Goal: Information Seeking & Learning: Learn about a topic

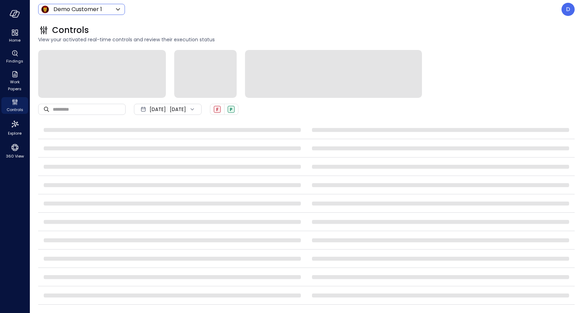
click at [87, 10] on body "Home Findings Work Papers Controls Explore 360 View Demo Customer 1 ***** ​ D C…" at bounding box center [291, 156] width 583 height 313
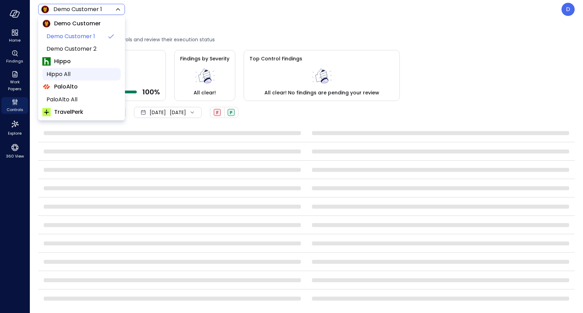
scroll to position [30, 0]
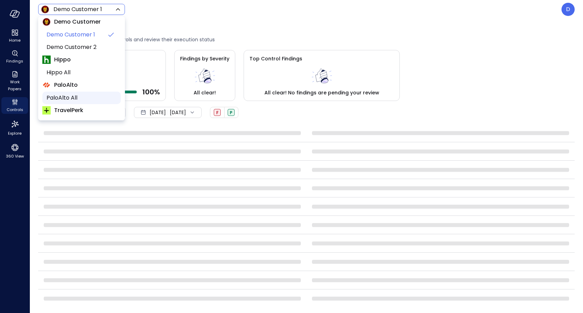
click at [69, 98] on span "PaloAlto All" at bounding box center [80, 98] width 69 height 8
type input "*******"
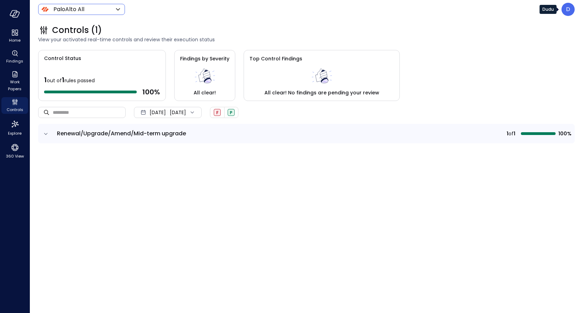
click at [562, 12] on div "D" at bounding box center [567, 9] width 13 height 13
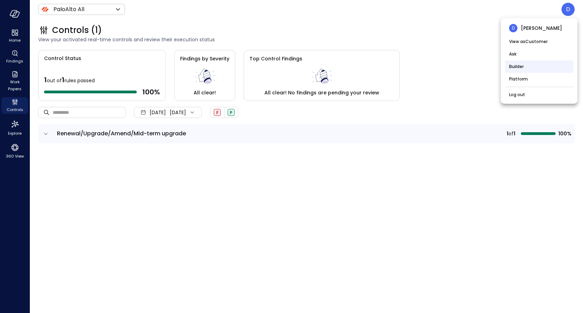
click at [527, 68] on li "Builder" at bounding box center [539, 66] width 68 height 12
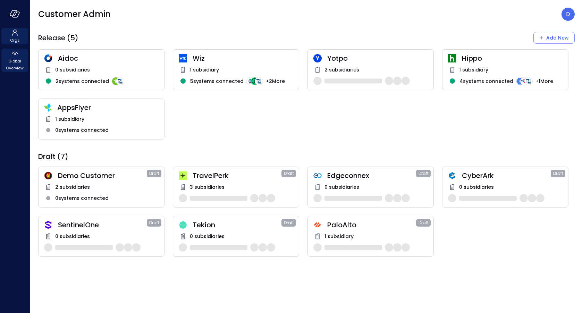
click at [14, 59] on span "Global Overview" at bounding box center [14, 65] width 21 height 14
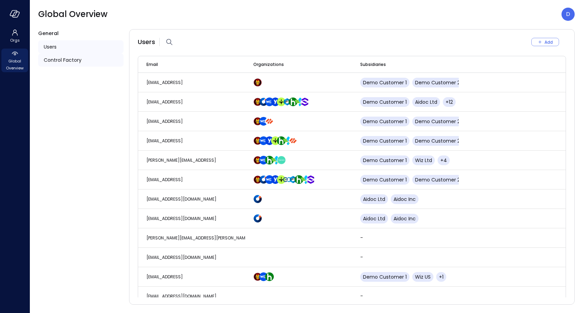
click at [79, 66] on div "Control Factory" at bounding box center [80, 59] width 85 height 13
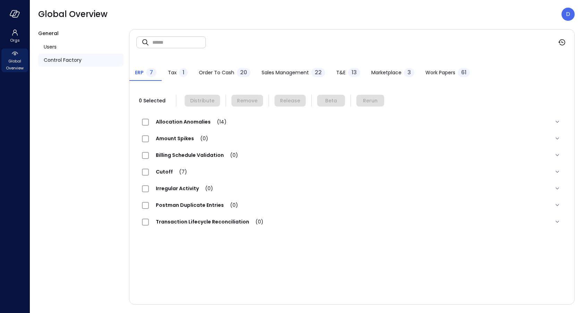
click at [433, 70] on span "Work Papers" at bounding box center [440, 73] width 30 height 8
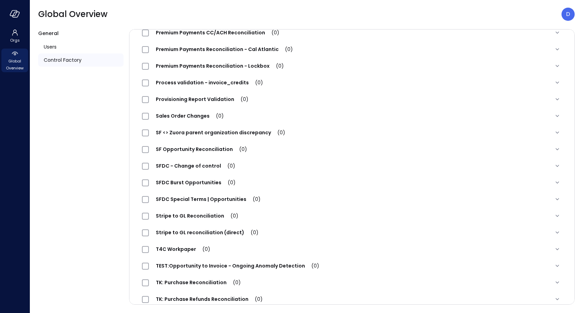
scroll to position [757, 0]
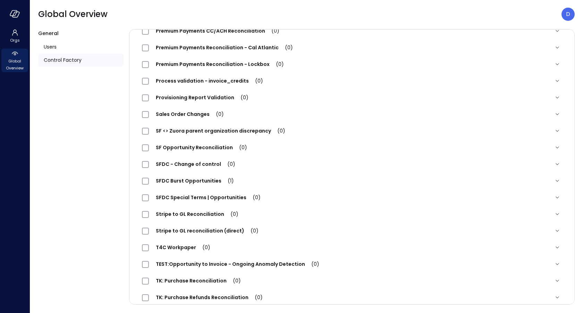
click at [218, 196] on span "SFDC Special Terms | Opportunities (0)" at bounding box center [208, 197] width 119 height 7
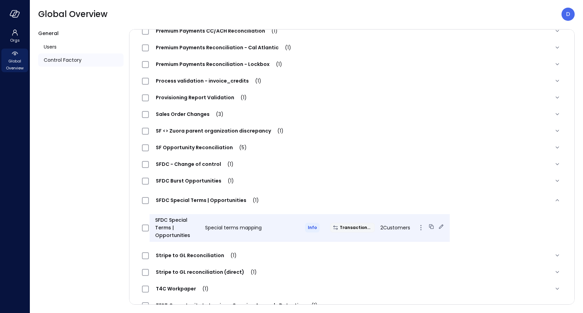
click at [428, 225] on icon at bounding box center [431, 226] width 7 height 7
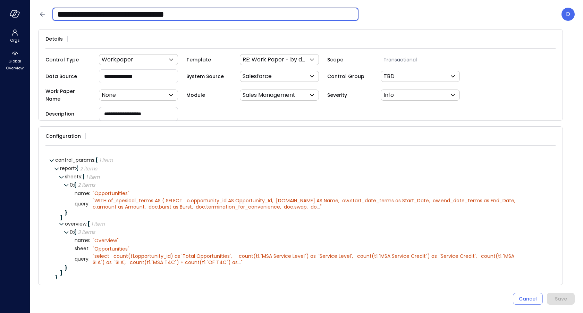
drag, startPoint x: 78, startPoint y: 17, endPoint x: 33, endPoint y: 22, distance: 45.0
click at [35, 22] on header "**********" at bounding box center [306, 14] width 553 height 28
click at [77, 14] on input "**********" at bounding box center [205, 14] width 306 height 18
click at [67, 14] on input "**********" at bounding box center [205, 14] width 306 height 18
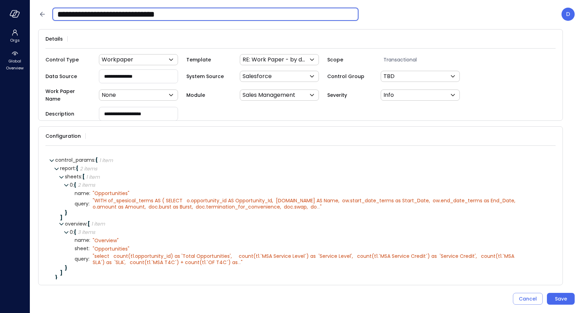
click at [63, 14] on input "**********" at bounding box center [205, 14] width 306 height 18
type input "**********"
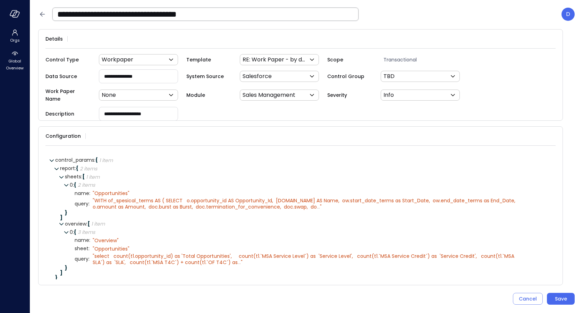
click at [93, 13] on input "**********" at bounding box center [205, 14] width 306 height 18
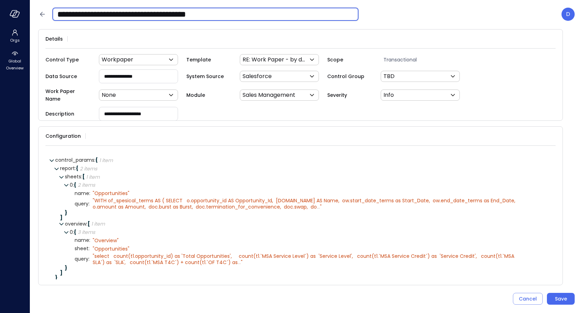
drag, startPoint x: 161, startPoint y: 15, endPoint x: 313, endPoint y: 21, distance: 152.7
click at [310, 20] on input "**********" at bounding box center [205, 14] width 306 height 18
type input "**********"
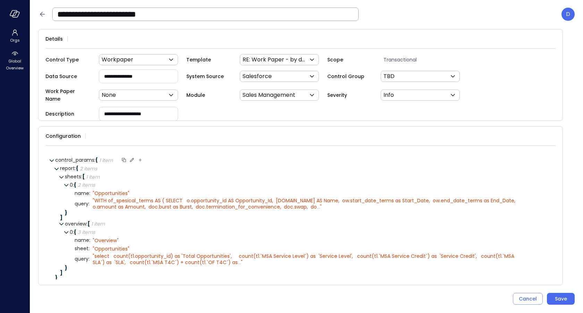
click at [134, 158] on icon at bounding box center [132, 160] width 4 height 4
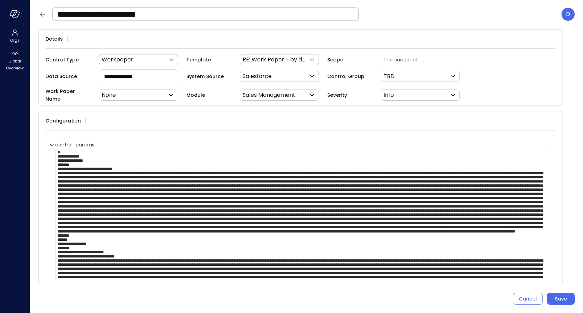
scroll to position [75, 0]
click at [316, 228] on textarea at bounding box center [303, 231] width 496 height 165
paste textarea "**********"
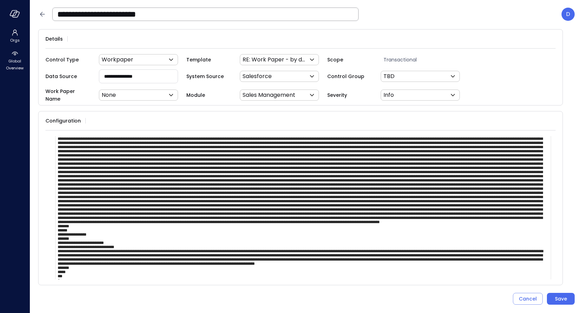
scroll to position [0, 0]
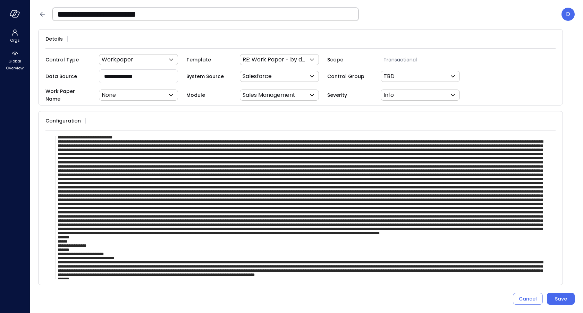
click at [229, 148] on textarea at bounding box center [303, 199] width 496 height 165
click at [233, 148] on textarea at bounding box center [303, 199] width 496 height 165
click at [198, 157] on textarea at bounding box center [303, 199] width 496 height 165
click at [454, 225] on textarea at bounding box center [303, 199] width 496 height 165
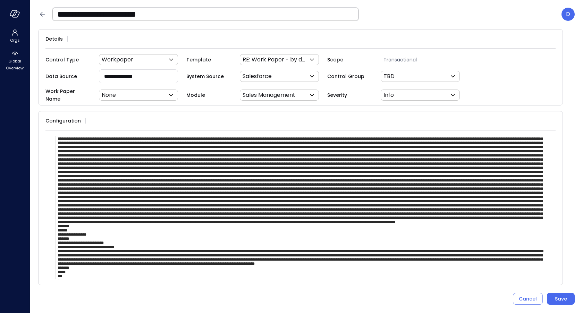
scroll to position [129, 0]
click at [448, 173] on textarea at bounding box center [303, 199] width 496 height 165
click at [447, 170] on textarea at bounding box center [303, 199] width 496 height 165
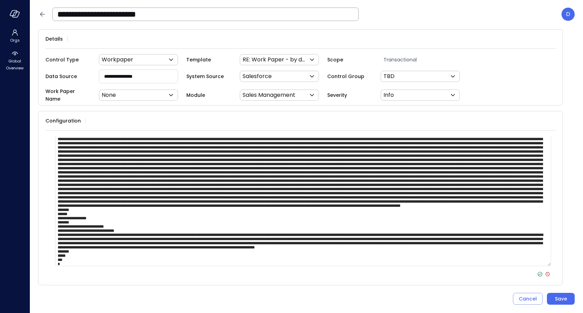
type textarea "**********"
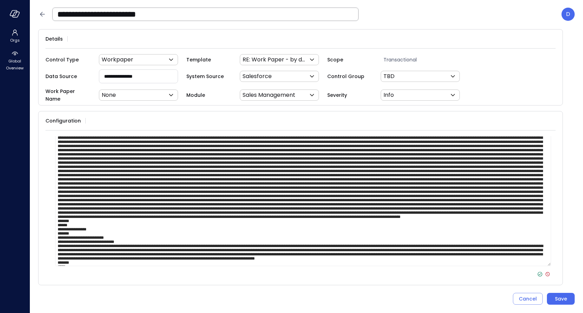
click at [538, 271] on icon at bounding box center [539, 274] width 6 height 6
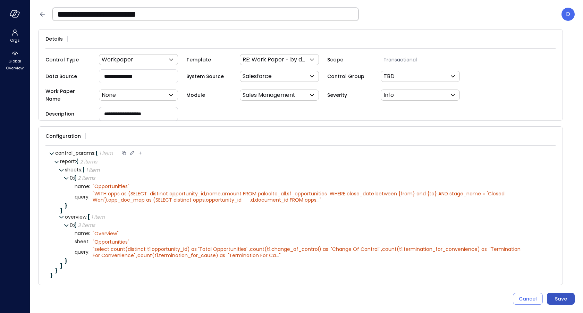
click at [557, 298] on div "Save" at bounding box center [561, 298] width 12 height 9
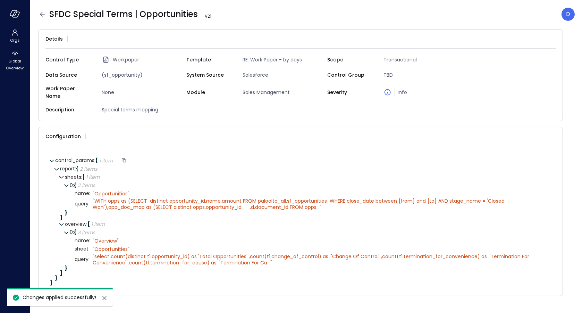
click at [41, 13] on icon at bounding box center [42, 14] width 5 height 5
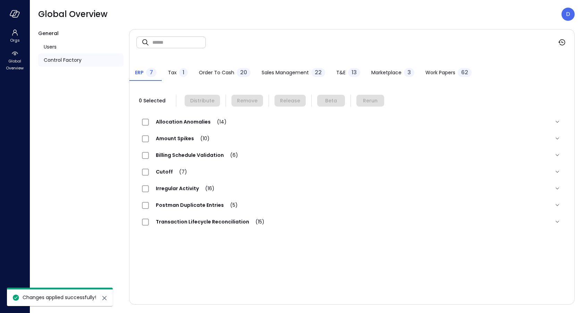
click at [435, 73] on span "Work Papers" at bounding box center [440, 73] width 30 height 8
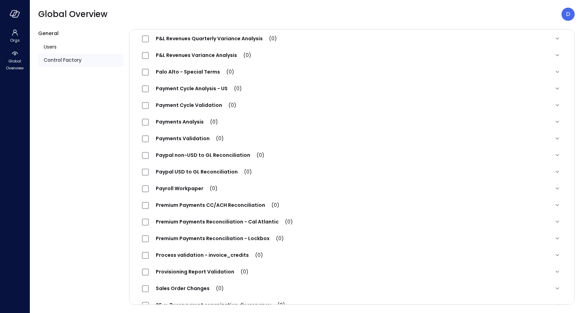
scroll to position [591, 0]
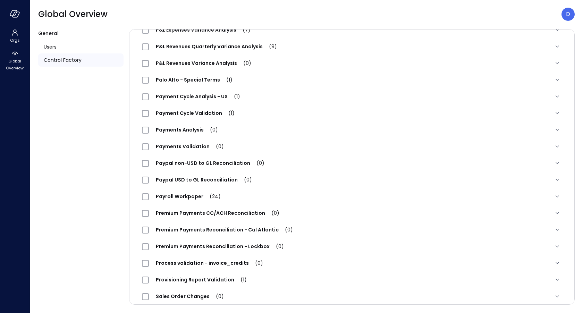
click at [194, 78] on span "Palo Alto - Special Terms (1)" at bounding box center [194, 79] width 91 height 7
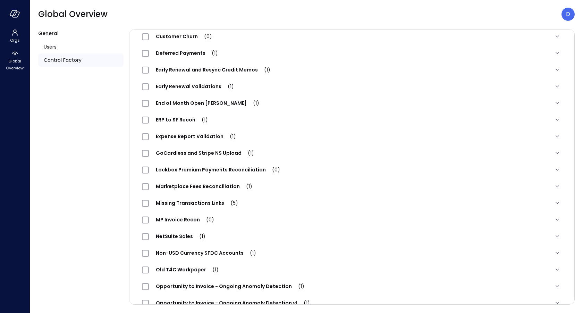
scroll to position [0, 0]
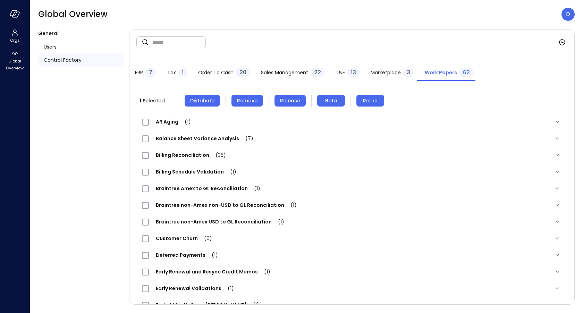
click at [203, 99] on span "Distribute" at bounding box center [202, 101] width 24 height 8
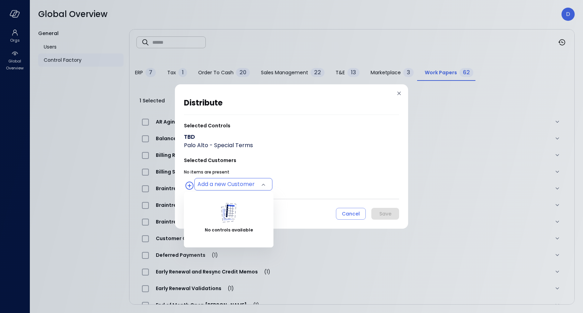
click at [222, 189] on body "Orgs Global Overview Global Overview D General Users Control Factory ​ ​ ERP 7 …" at bounding box center [291, 156] width 583 height 313
click at [259, 144] on div at bounding box center [291, 156] width 583 height 313
click at [224, 185] on body "Orgs Global Overview Global Overview D General Users Control Factory ​ ​ ERP 7 …" at bounding box center [291, 156] width 583 height 313
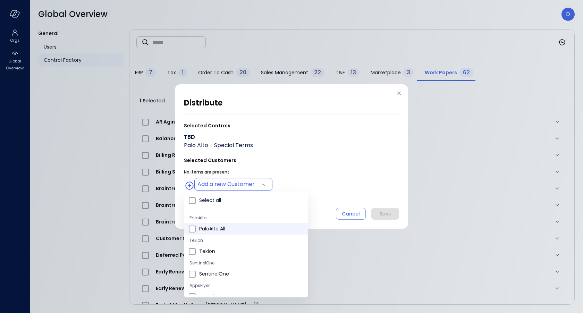
click at [226, 227] on span "PaloAlto All" at bounding box center [250, 228] width 103 height 7
type input "**********"
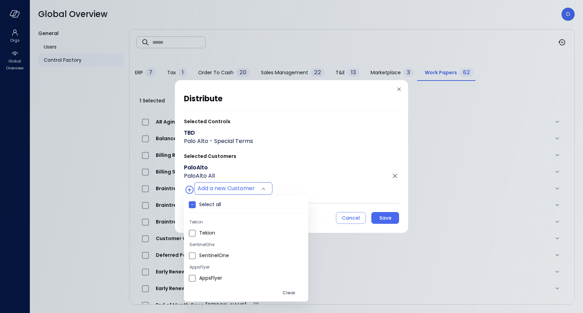
click at [333, 166] on div at bounding box center [291, 156] width 583 height 313
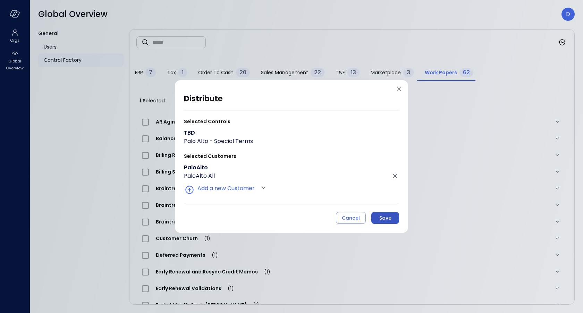
click at [383, 215] on div "Save" at bounding box center [385, 218] width 12 height 9
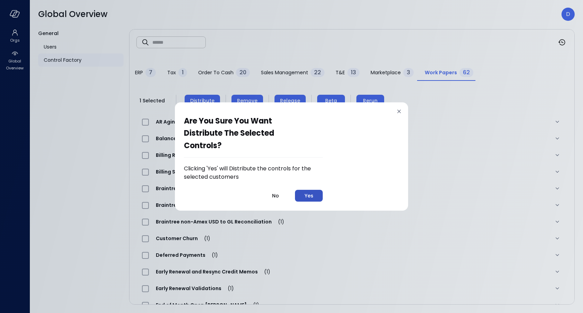
click at [312, 196] on div "Yes" at bounding box center [308, 195] width 9 height 9
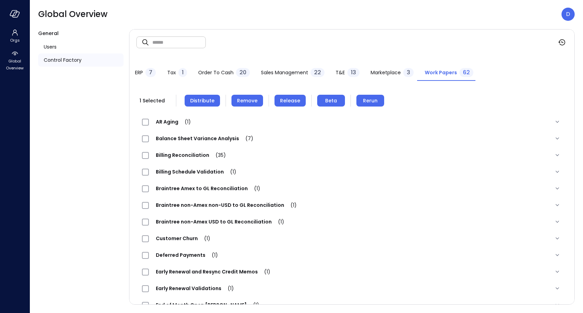
click at [293, 99] on span "Release" at bounding box center [290, 101] width 20 height 8
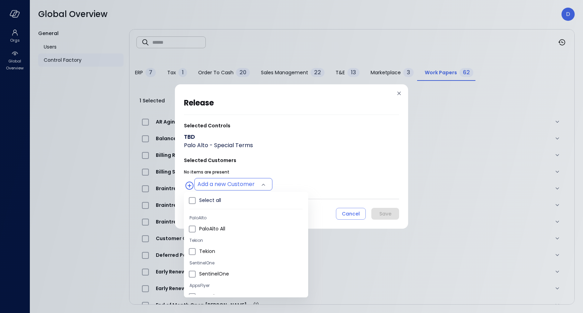
click at [232, 187] on body "Orgs Global Overview Global Overview D General Users Control Factory ​ ​ ERP 7 …" at bounding box center [291, 156] width 583 height 313
click at [236, 220] on span "PaloAlto All" at bounding box center [250, 218] width 103 height 7
type input "**********"
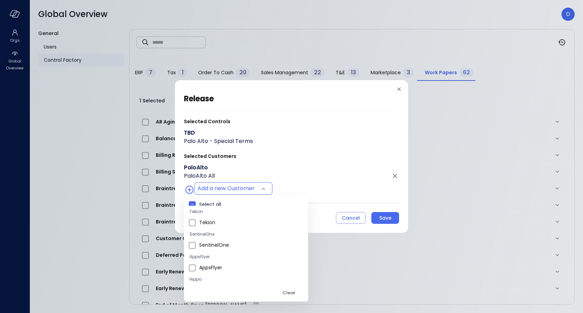
click at [390, 219] on div at bounding box center [291, 156] width 583 height 313
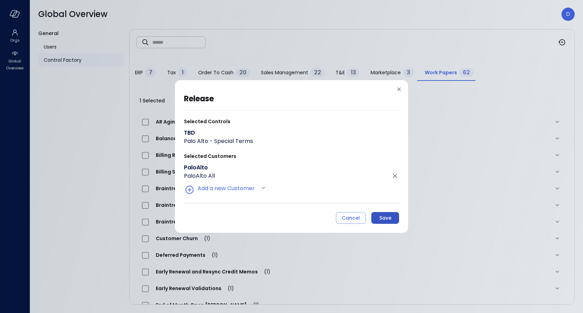
click at [384, 219] on div "Save" at bounding box center [385, 218] width 12 height 9
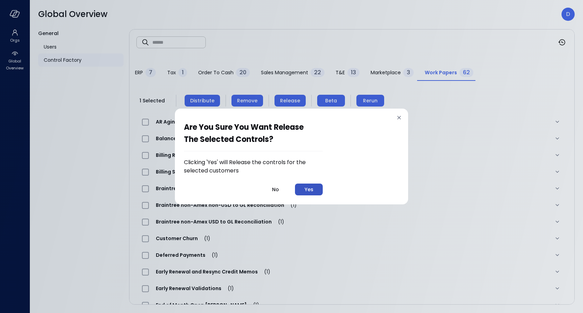
click at [313, 187] on div "Yes" at bounding box center [308, 189] width 9 height 9
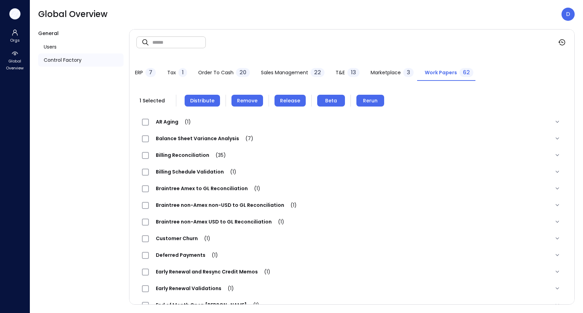
click at [18, 9] on button "button" at bounding box center [14, 13] width 11 height 11
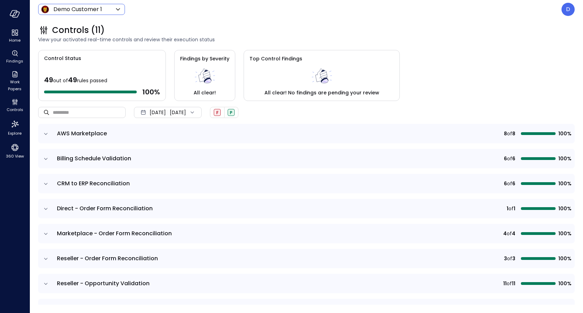
click at [74, 11] on body "Home Findings Work Papers Controls Explore 360 View Demo Customer 1 ***** ​ D C…" at bounding box center [291, 156] width 583 height 313
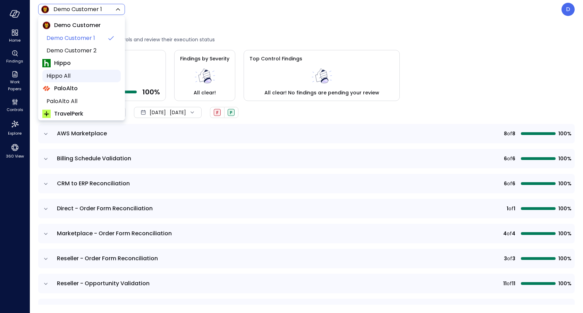
scroll to position [29, 0]
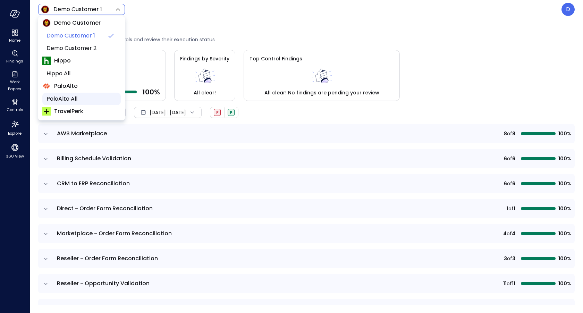
click at [76, 96] on span "PaloAlto All" at bounding box center [80, 99] width 69 height 8
type input "*******"
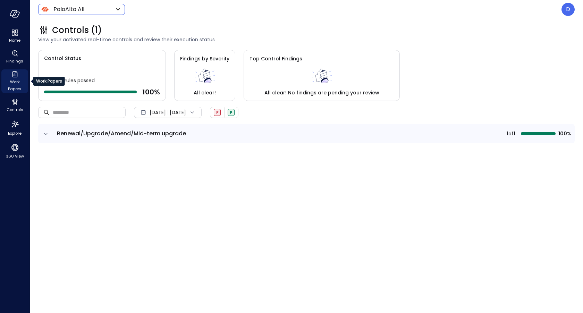
click at [17, 82] on span "Work Papers" at bounding box center [14, 85] width 21 height 14
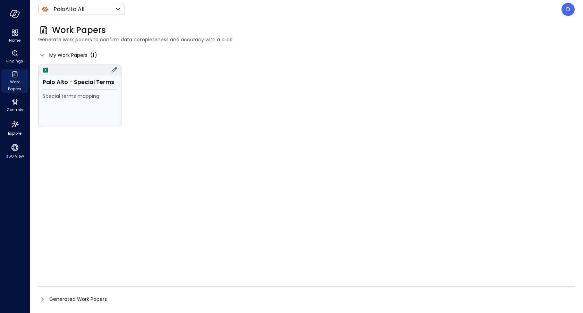
click at [95, 96] on div "Special terms mapping" at bounding box center [80, 96] width 74 height 8
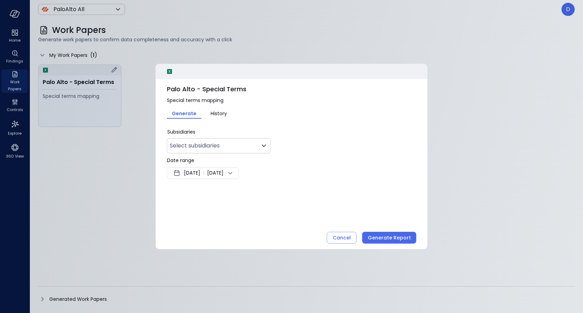
type input "***"
click at [223, 175] on span "[DATE]" at bounding box center [215, 173] width 16 height 8
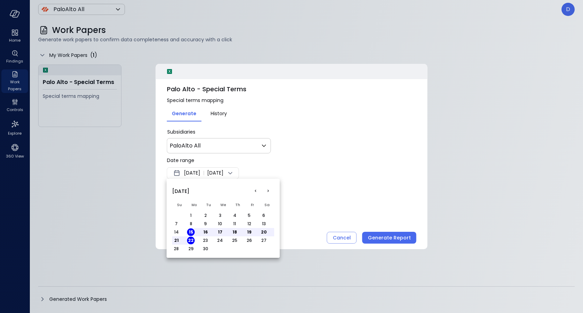
click at [257, 191] on button "<" at bounding box center [255, 191] width 12 height 12
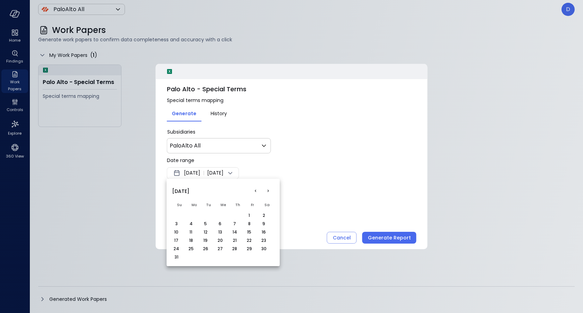
click at [257, 191] on button "<" at bounding box center [255, 191] width 12 height 12
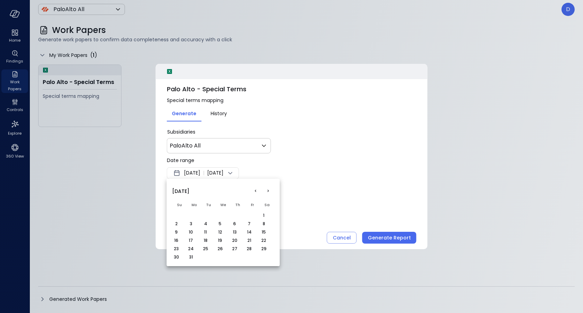
click at [257, 191] on button "<" at bounding box center [255, 191] width 12 height 12
click at [222, 213] on button "1" at bounding box center [220, 216] width 8 height 8
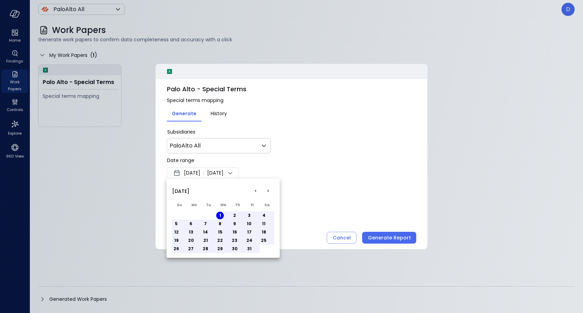
click at [321, 185] on div at bounding box center [291, 156] width 583 height 313
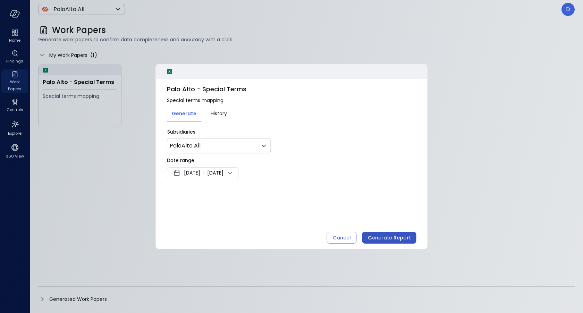
click at [379, 234] on div "Generate Report" at bounding box center [389, 237] width 43 height 9
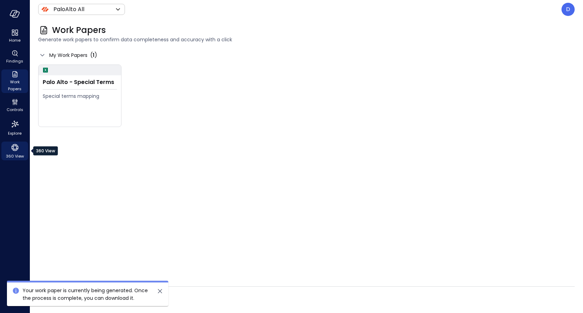
click at [16, 147] on icon "360 View" at bounding box center [14, 147] width 7 height 7
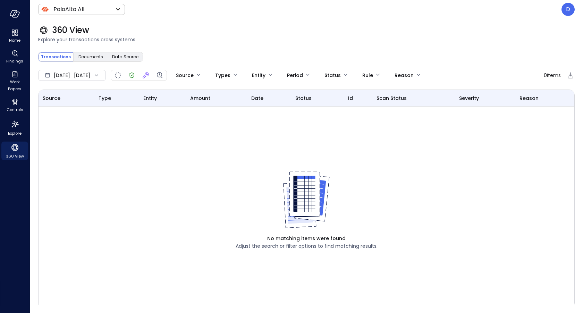
click at [102, 73] on div "[DATE] [DATE]" at bounding box center [72, 75] width 68 height 11
click at [81, 115] on li "Current Year [DATE]" at bounding box center [75, 116] width 55 height 11
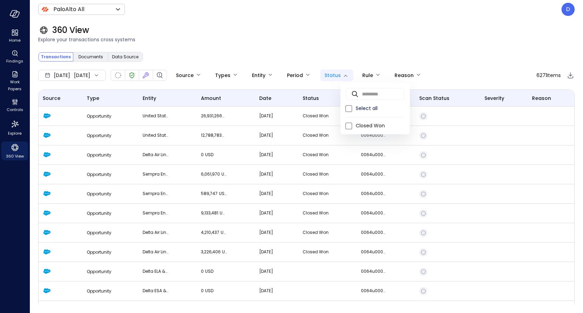
click at [362, 80] on body "Home Findings Work Papers Controls Explore 360 View PaloAlto All ******* ​ D 36…" at bounding box center [291, 156] width 583 height 313
click at [371, 124] on span "Closed Won" at bounding box center [379, 125] width 49 height 7
type input "**********"
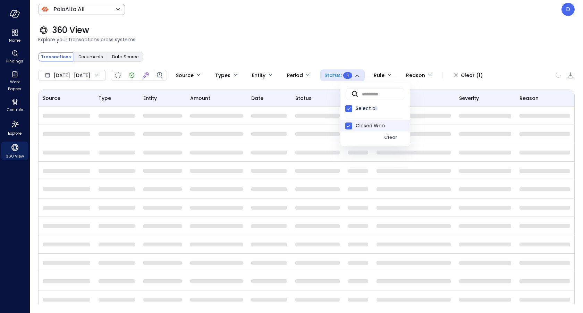
click at [350, 35] on div at bounding box center [291, 156] width 583 height 313
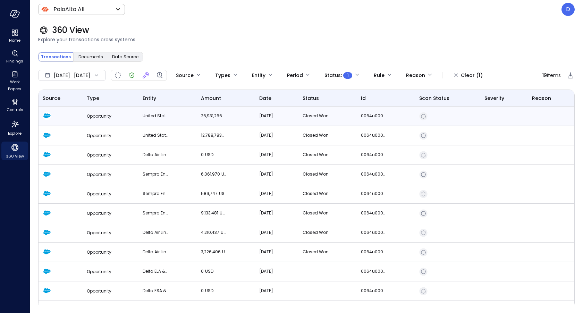
click at [197, 117] on td "26,931,266 USD" at bounding box center [226, 115] width 58 height 19
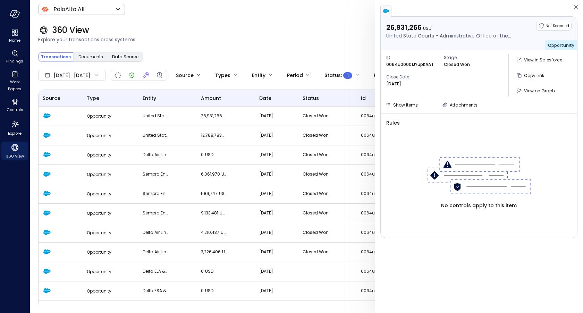
click at [332, 25] on div "360 View" at bounding box center [306, 30] width 536 height 11
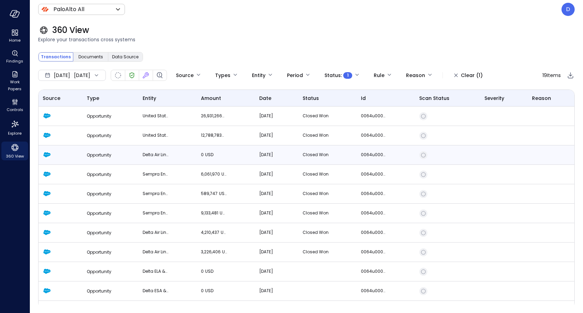
click at [170, 157] on td "Delta Air Lines, Inc." at bounding box center [167, 154] width 58 height 19
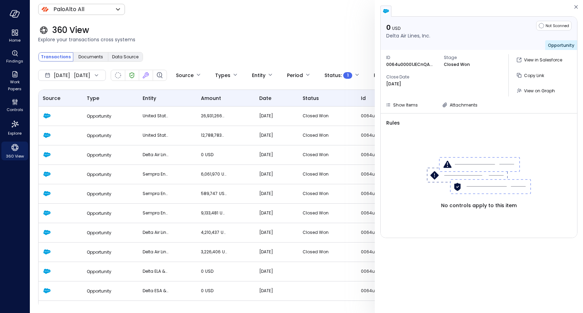
click at [408, 110] on div "0 USD Delta Air Lines, Inc. Not Scanned Opportunity ID 0064u00001JECnQAAX Stage…" at bounding box center [478, 65] width 196 height 96
click at [408, 104] on span "Show Items" at bounding box center [405, 105] width 25 height 6
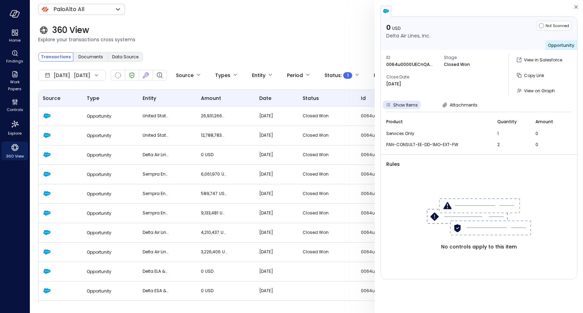
click at [460, 100] on div "ID 0064u00001JECnQAAX Stage Closed Won Close Date Mar 12, 2025 View in Salesfor…" at bounding box center [478, 75] width 196 height 51
click at [460, 103] on span "Attachments" at bounding box center [463, 105] width 28 height 6
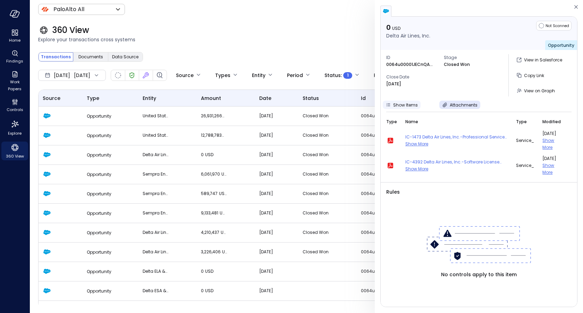
click at [407, 103] on span "Show Items" at bounding box center [405, 105] width 25 height 6
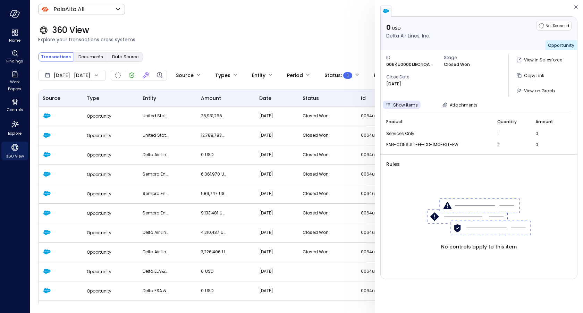
click at [192, 40] on span "Explore your transactions cross systems" at bounding box center [306, 40] width 536 height 8
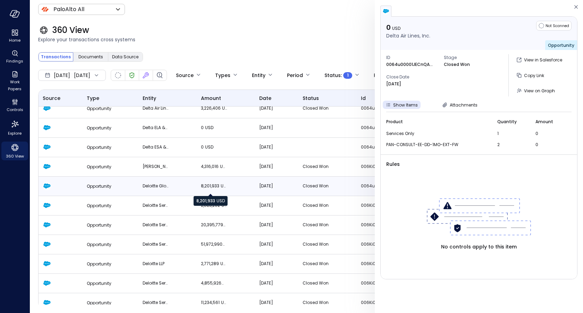
scroll to position [167, 0]
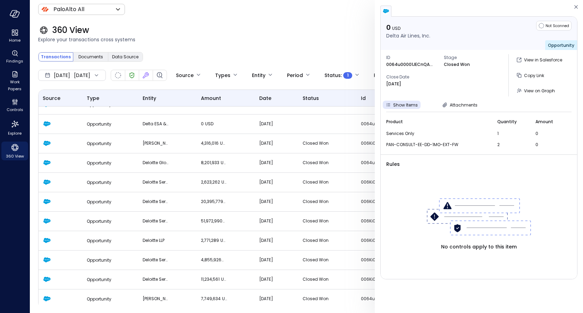
click at [292, 39] on span "Explore your transactions cross systems" at bounding box center [306, 40] width 536 height 8
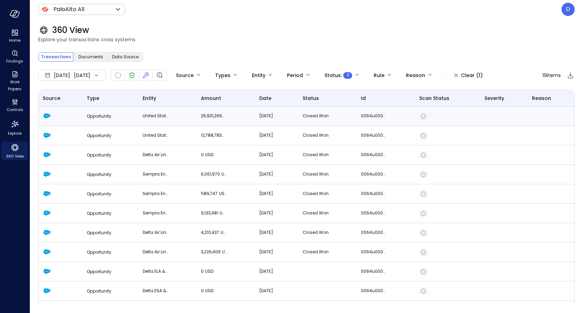
click at [86, 120] on td "Opportunity" at bounding box center [111, 115] width 56 height 19
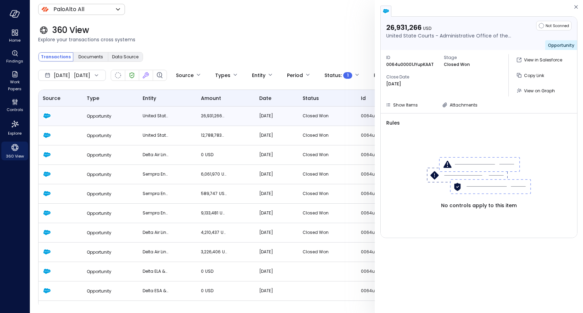
click at [147, 121] on td "United State Courts - Administrative Office of the U.S. Courts" at bounding box center [167, 115] width 58 height 19
click at [360, 81] on div "**********" at bounding box center [306, 188] width 536 height 239
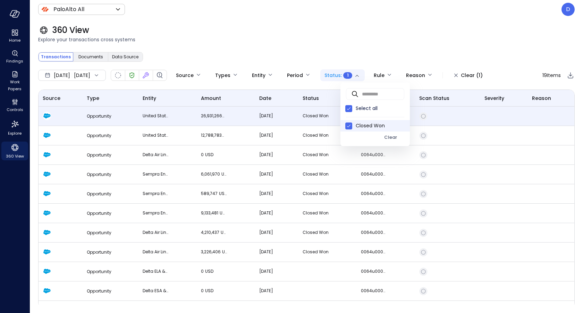
click at [360, 77] on body "**********" at bounding box center [291, 156] width 583 height 313
click at [355, 107] on span "Select all" at bounding box center [379, 108] width 49 height 7
click at [321, 39] on div at bounding box center [291, 156] width 583 height 313
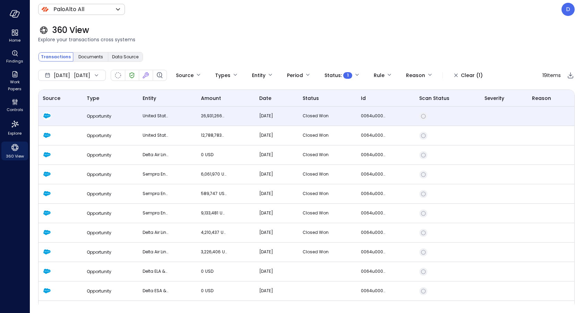
click at [346, 69] on div "**********" at bounding box center [306, 177] width 536 height 255
click at [346, 73] on body "**********" at bounding box center [291, 156] width 583 height 313
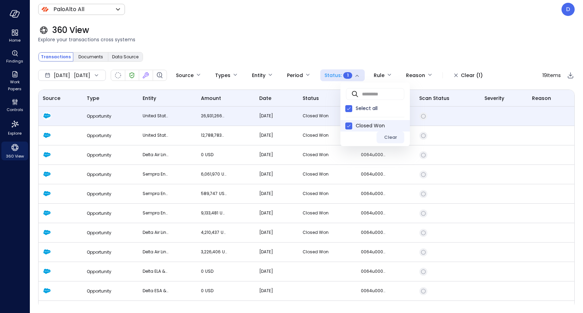
click at [391, 138] on div "Clear" at bounding box center [390, 138] width 13 height 8
click at [300, 22] on div at bounding box center [291, 156] width 583 height 313
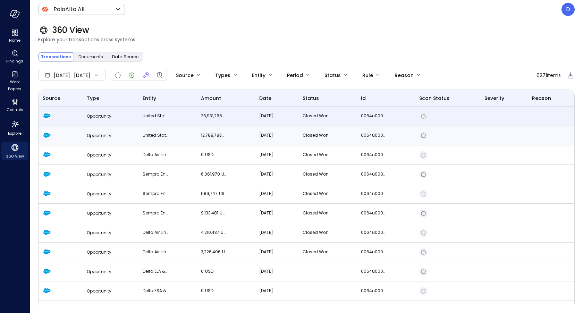
click at [89, 135] on span "Opportunity" at bounding box center [99, 135] width 25 height 6
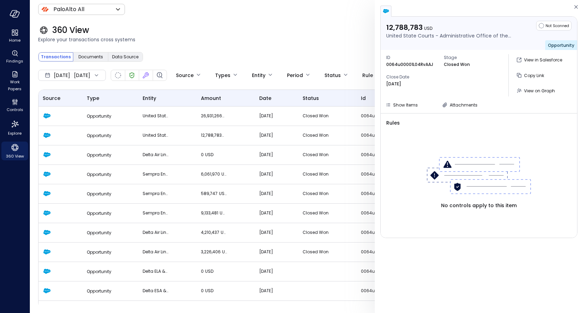
click at [292, 33] on div "360 View" at bounding box center [306, 30] width 536 height 11
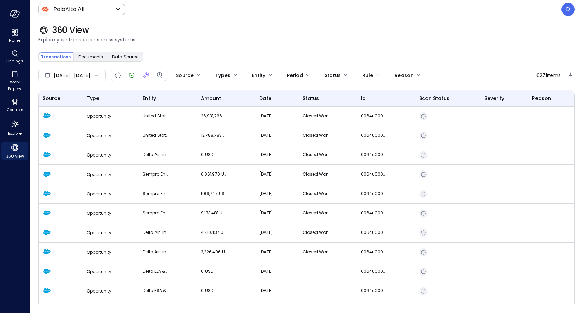
click at [99, 76] on div "Jan 1, 2025 Sep 22, 2025" at bounding box center [72, 75] width 68 height 11
click at [81, 117] on li "Current Year [DATE]" at bounding box center [75, 116] width 55 height 11
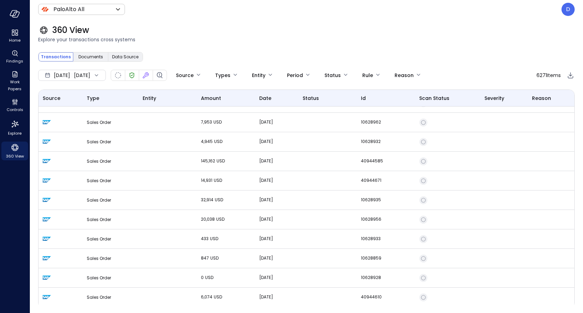
scroll to position [496, 0]
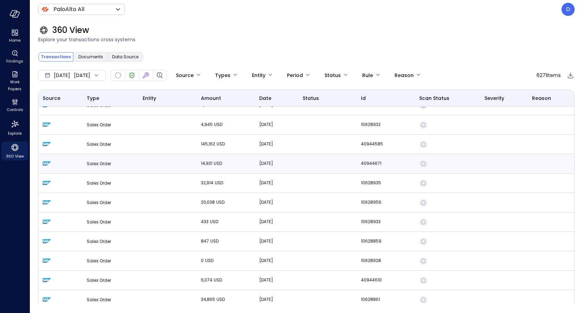
click at [174, 165] on td at bounding box center [167, 163] width 58 height 19
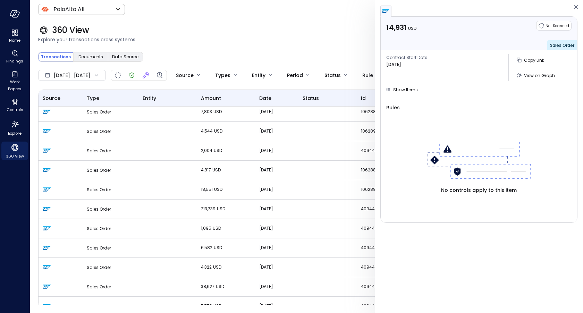
scroll to position [783, 0]
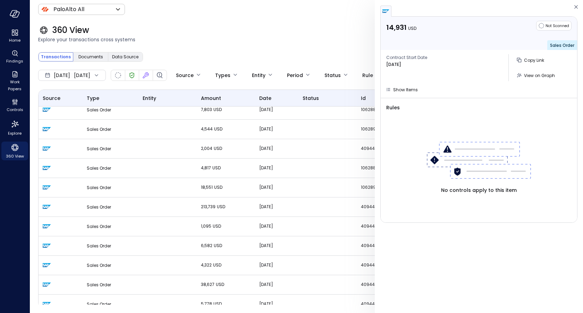
click at [212, 33] on div "360 View" at bounding box center [306, 30] width 536 height 11
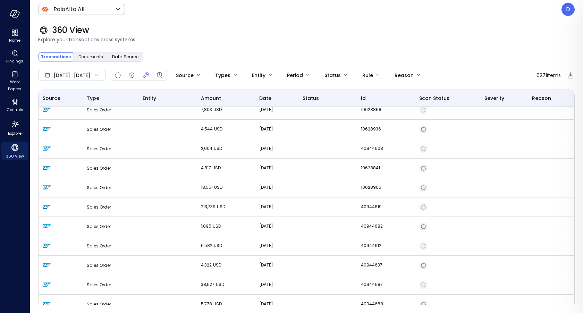
click at [211, 82] on div "Jan 1, 2025 Sep 22, 2025 Source Types Entity Period Status Rule Reason 6271 Ite…" at bounding box center [306, 188] width 536 height 239
click at [211, 73] on body "Home Findings Work Papers Controls Explore 360 View PaloAlto All ******* ​ D 36…" at bounding box center [291, 156] width 583 height 313
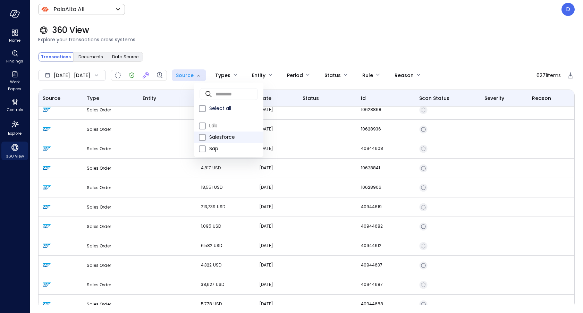
click at [218, 134] on span "Salesforce" at bounding box center [233, 137] width 49 height 7
type input "**********"
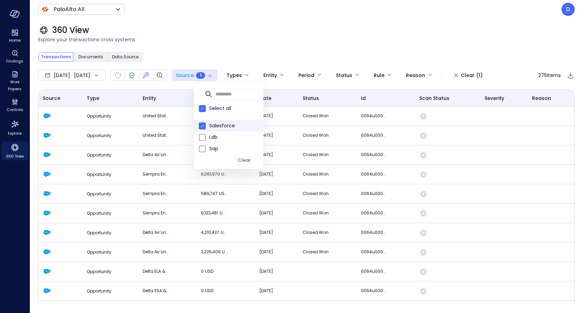
click at [109, 137] on div at bounding box center [291, 156] width 583 height 313
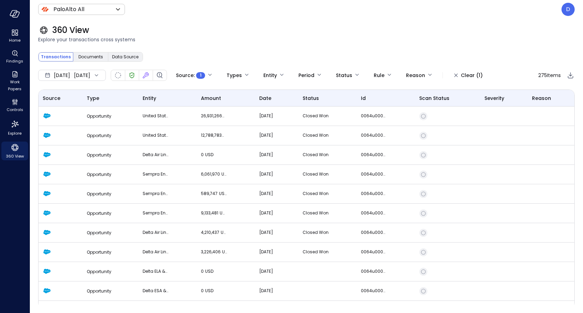
click at [110, 135] on td "Opportunity" at bounding box center [111, 135] width 56 height 19
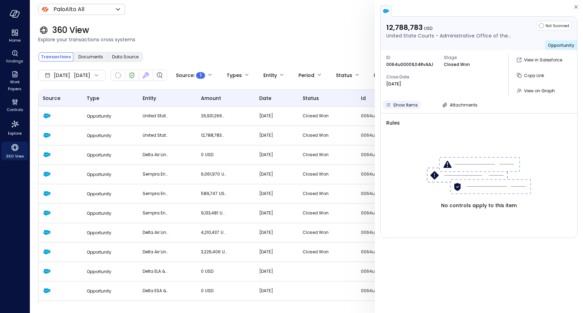
click at [411, 105] on span "Show Items" at bounding box center [405, 105] width 25 height 6
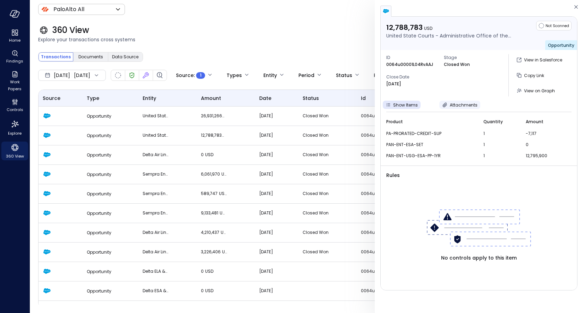
click at [461, 103] on span "Attachments" at bounding box center [463, 105] width 28 height 6
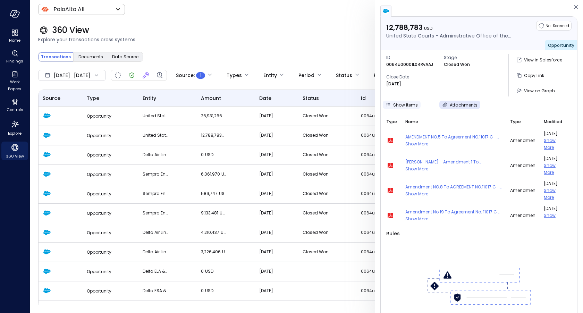
click at [407, 104] on span "Show Items" at bounding box center [405, 105] width 25 height 6
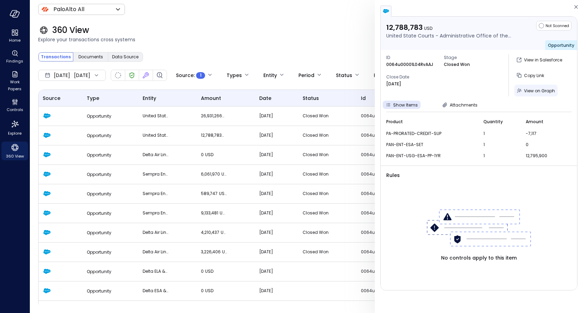
click at [537, 93] on div "View on Graph" at bounding box center [539, 90] width 31 height 9
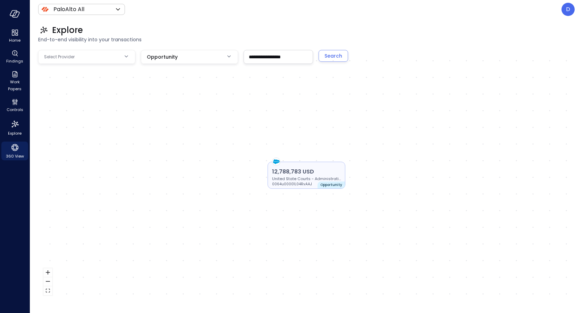
click at [319, 168] on p "12,788,783 USD" at bounding box center [306, 171] width 69 height 8
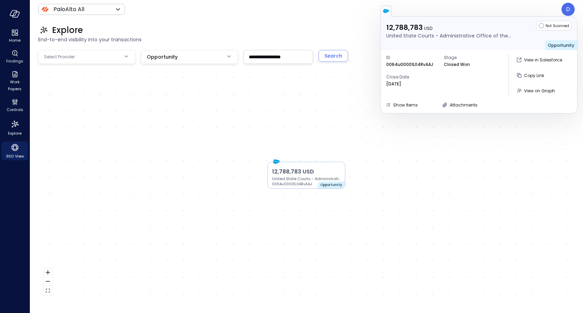
click at [317, 100] on div "12,788,783 USD United State Courts - Administrative Office of the U.S. Courts 0…" at bounding box center [306, 175] width 536 height 250
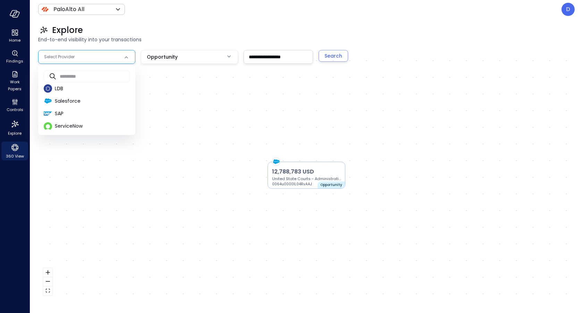
click at [119, 57] on body "**********" at bounding box center [291, 156] width 583 height 313
click at [87, 113] on span "SAP" at bounding box center [92, 113] width 75 height 7
type input "***"
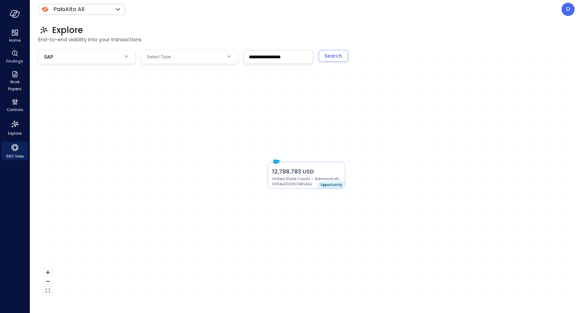
click at [195, 59] on body "**********" at bounding box center [291, 156] width 583 height 313
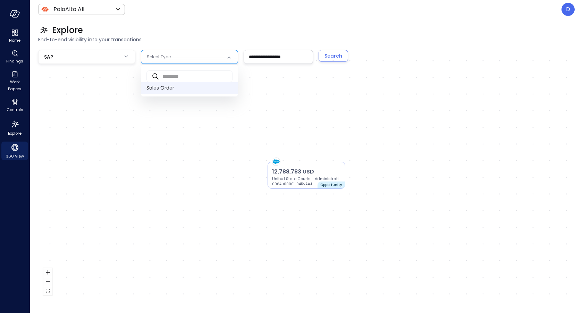
click at [178, 88] on span "Sales Order" at bounding box center [189, 87] width 86 height 7
type input "**"
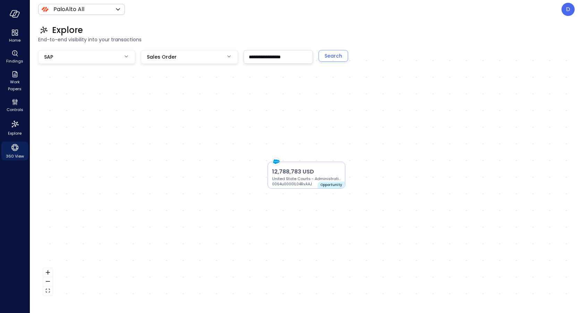
click at [280, 52] on input "**********" at bounding box center [278, 56] width 69 height 13
paste input "text"
type input "********"
click at [342, 57] on button "Search" at bounding box center [332, 56] width 29 height 12
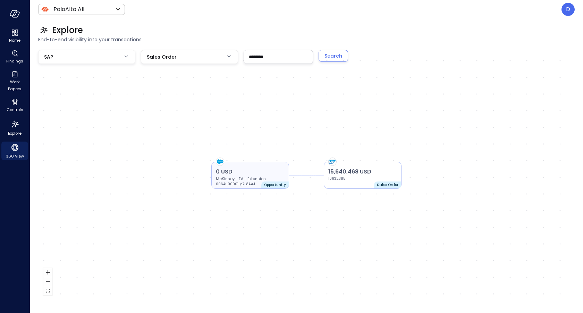
click at [261, 168] on p "0 USD" at bounding box center [250, 171] width 69 height 8
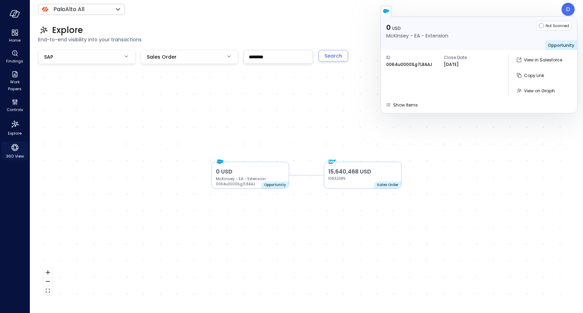
click at [16, 154] on span "360 View" at bounding box center [15, 156] width 18 height 7
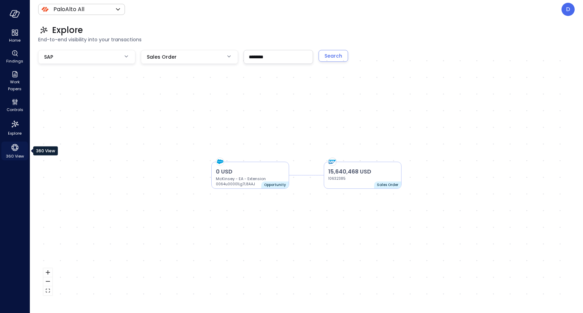
click at [16, 154] on span "360 View" at bounding box center [15, 156] width 18 height 7
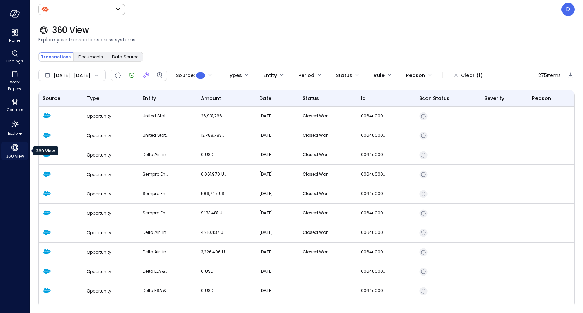
type input "*******"
click at [259, 111] on td "[DATE]" at bounding box center [276, 115] width 43 height 19
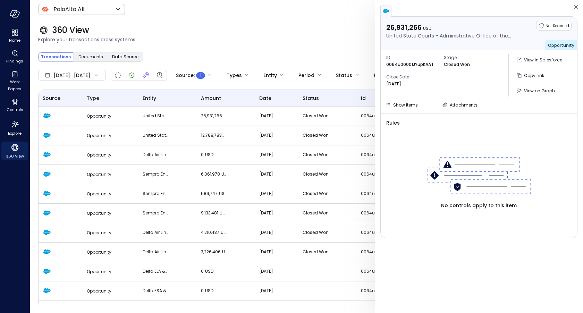
click at [393, 111] on div "26,931,266 USD United State Courts - Administrative Office of the U.S. Courts N…" at bounding box center [478, 65] width 196 height 96
click at [393, 107] on span "Show Items" at bounding box center [405, 105] width 25 height 6
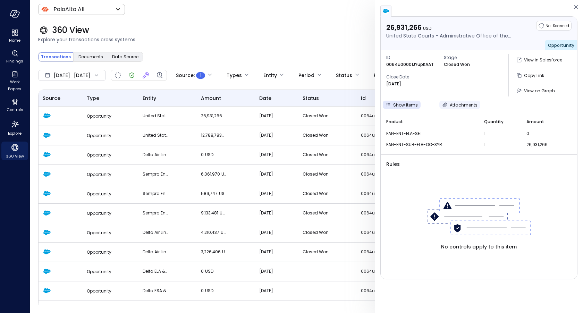
click at [470, 102] on span "Attachments" at bounding box center [463, 105] width 28 height 6
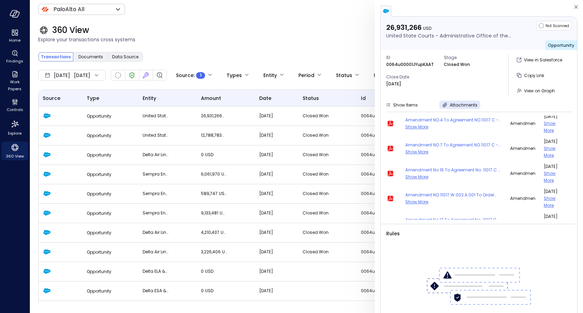
scroll to position [532, 0]
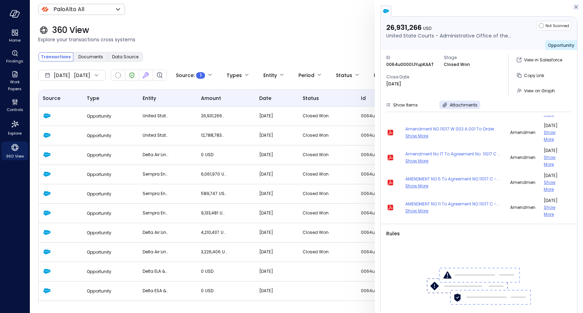
click at [575, 9] on icon "button" at bounding box center [575, 7] width 7 height 8
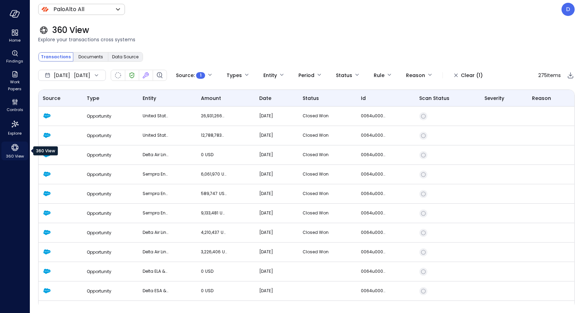
click at [15, 156] on span "360 View" at bounding box center [15, 156] width 18 height 7
click at [89, 52] on div "Transactions Documents Data Source" at bounding box center [90, 57] width 105 height 10
click at [89, 58] on span "Documents" at bounding box center [90, 56] width 25 height 7
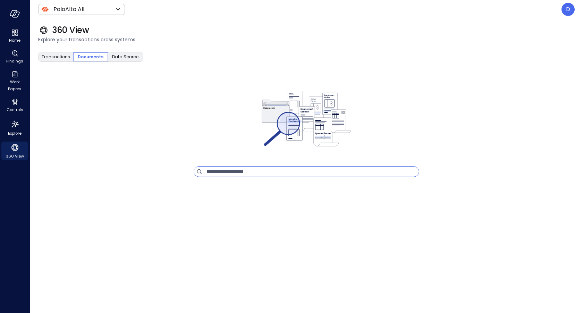
click at [234, 168] on input "text" at bounding box center [312, 171] width 212 height 10
type input "**********"
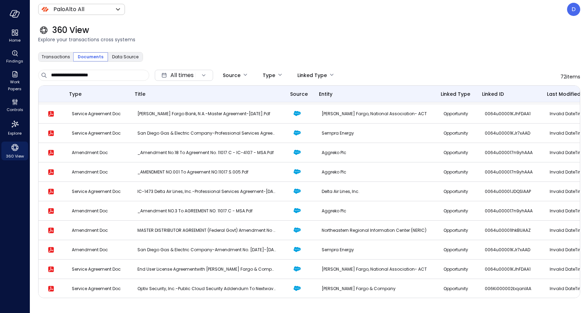
scroll to position [436, 0]
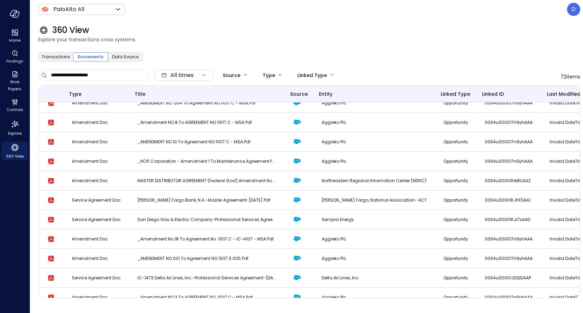
click at [50, 75] on div "**********" at bounding box center [93, 75] width 110 height 10
click at [50, 76] on div "**********" at bounding box center [93, 75] width 110 height 10
type input "**********"
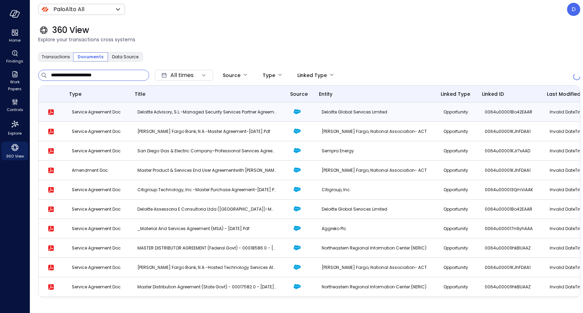
click at [80, 111] on p "Service Agreement Doc" at bounding box center [96, 112] width 49 height 7
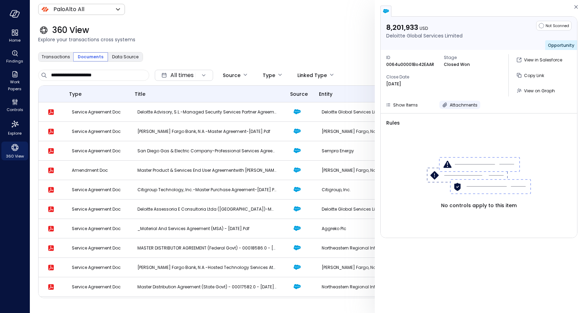
click at [458, 104] on span "Attachments" at bounding box center [463, 105] width 28 height 6
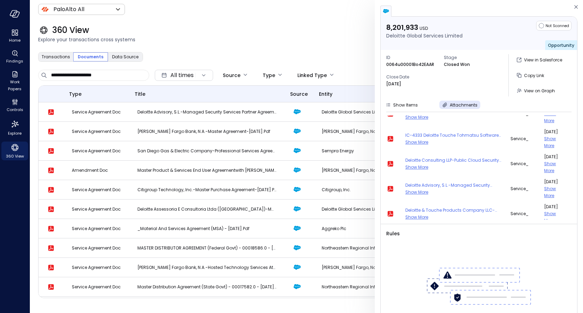
scroll to position [105, 0]
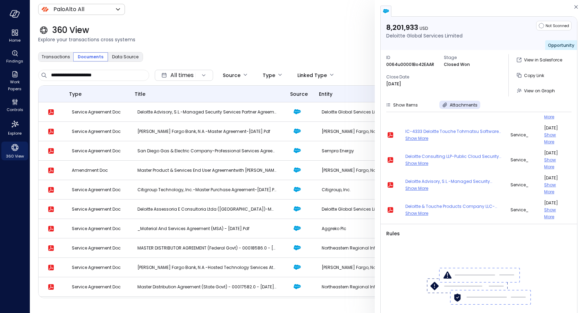
click at [416, 188] on span "Show More" at bounding box center [416, 188] width 23 height 6
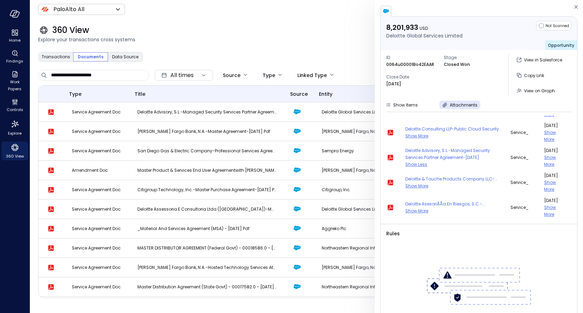
click at [342, 63] on div "Transactions Documents Data Source" at bounding box center [309, 57] width 542 height 14
click at [397, 109] on td at bounding box center [395, 107] width 19 height 25
click at [397, 104] on td at bounding box center [395, 107] width 19 height 25
click at [402, 94] on div "ID 0064u00001Bo42EAAR Stage Closed Won Close Date Jul 25, 2025" at bounding box center [444, 75] width 117 height 42
click at [403, 104] on td at bounding box center [395, 107] width 19 height 25
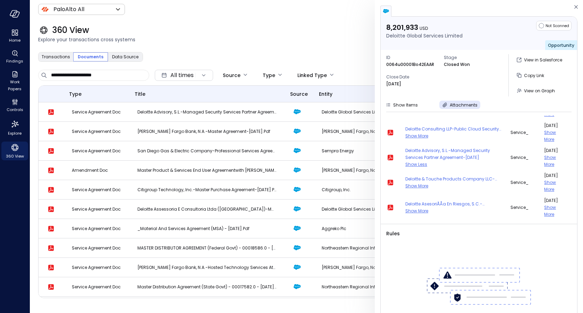
click at [403, 104] on td at bounding box center [395, 107] width 19 height 25
click at [456, 104] on span "Attachments" at bounding box center [463, 105] width 28 height 6
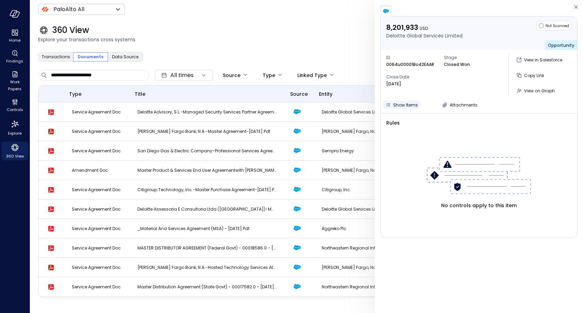
click at [403, 106] on span "Show Items" at bounding box center [405, 105] width 25 height 6
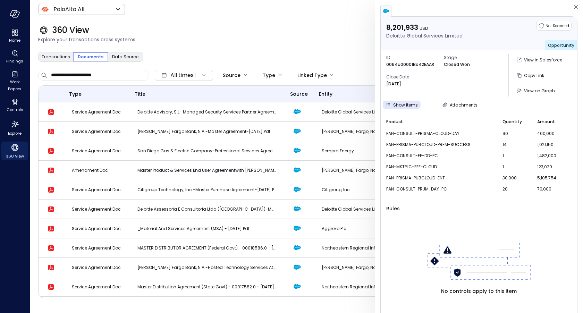
click at [189, 39] on span "Explore your transactions cross systems" at bounding box center [309, 40] width 542 height 8
click at [196, 46] on div "360 View Explore your transactions cross systems" at bounding box center [305, 34] width 550 height 31
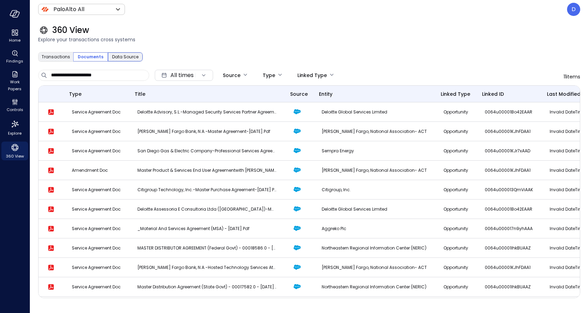
click at [131, 55] on span "Data Source" at bounding box center [125, 56] width 26 height 7
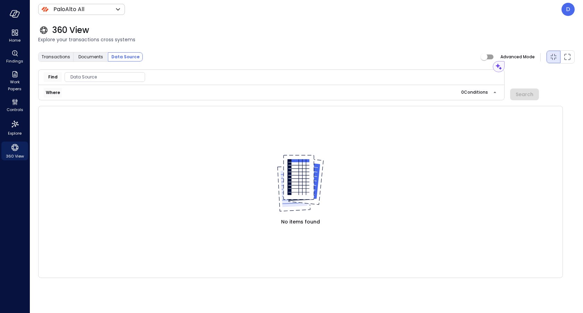
click at [108, 72] on div "Data Source" at bounding box center [105, 77] width 80 height 10
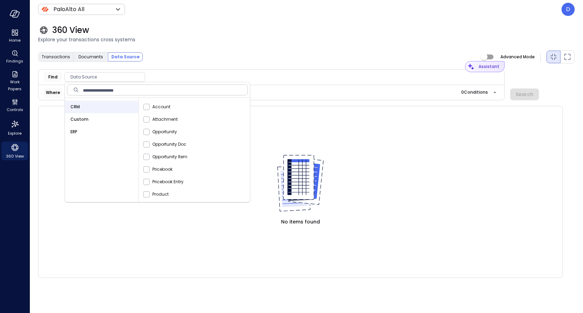
click at [501, 67] on div "Assistant" at bounding box center [490, 66] width 28 height 11
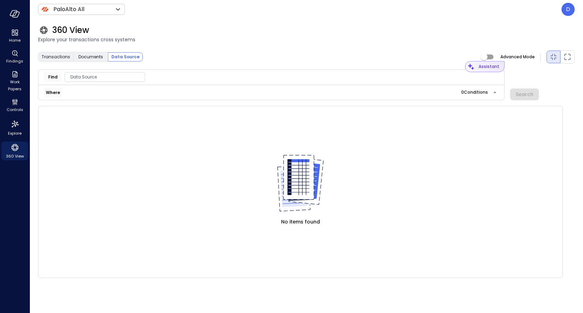
click at [475, 66] on div "Assistant" at bounding box center [485, 66] width 40 height 11
click at [469, 68] on div "Assistant" at bounding box center [485, 66] width 40 height 11
click at [494, 67] on div "Assistant" at bounding box center [488, 66] width 21 height 7
type input "**********"
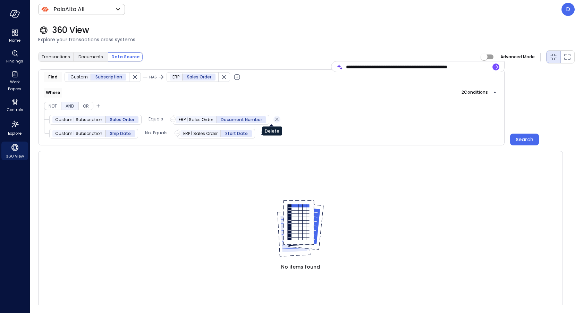
click at [275, 118] on icon "Delete" at bounding box center [276, 119] width 3 height 3
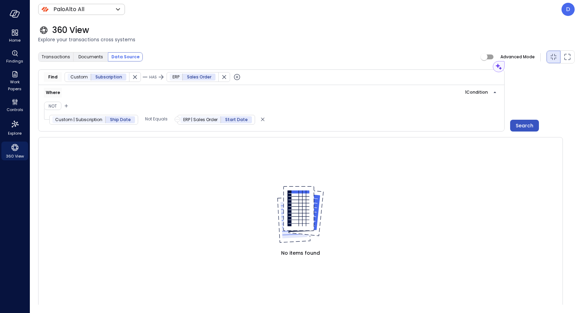
click at [521, 122] on div "Search" at bounding box center [524, 125] width 18 height 9
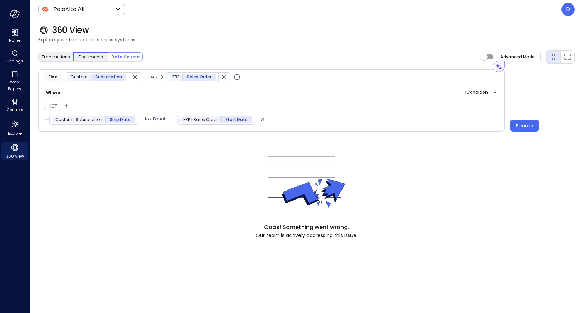
click at [90, 60] on span "Documents" at bounding box center [90, 56] width 25 height 7
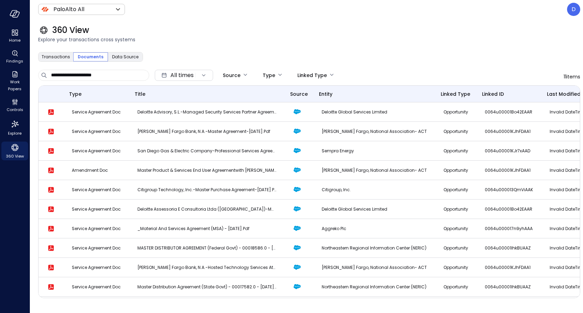
click at [132, 79] on input "**********" at bounding box center [95, 75] width 88 height 10
click at [15, 105] on icon "Controls" at bounding box center [15, 102] width 8 height 8
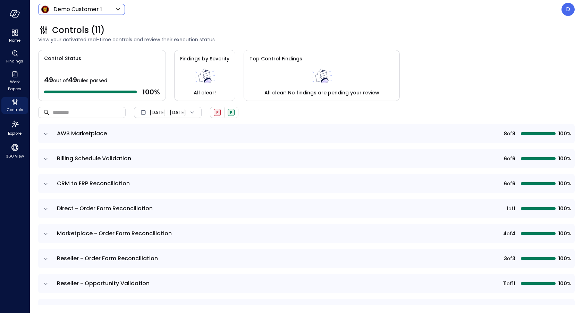
click at [72, 10] on body "Home Findings Work Papers Controls Explore 360 View Demo Customer 1 ***** ​ D C…" at bounding box center [291, 156] width 583 height 313
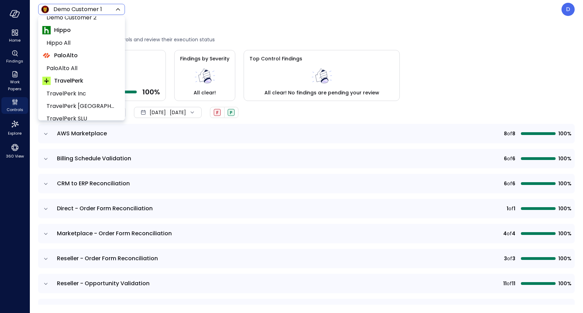
scroll to position [81, 0]
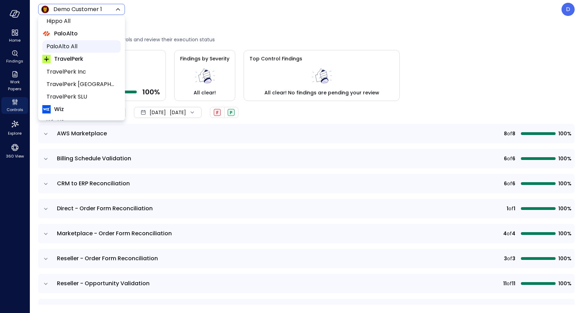
click at [58, 44] on span "PaloAlto All" at bounding box center [80, 46] width 69 height 8
type input "*******"
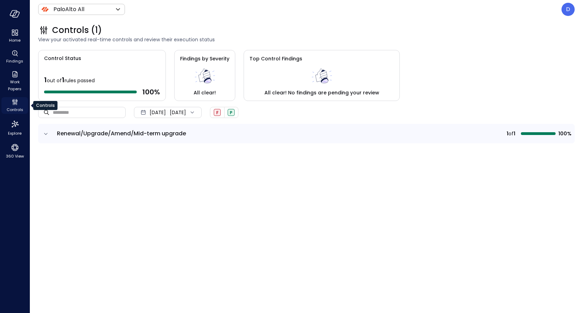
click at [12, 103] on icon "Controls" at bounding box center [15, 102] width 8 height 8
click at [46, 135] on icon "expand row" at bounding box center [45, 133] width 7 height 7
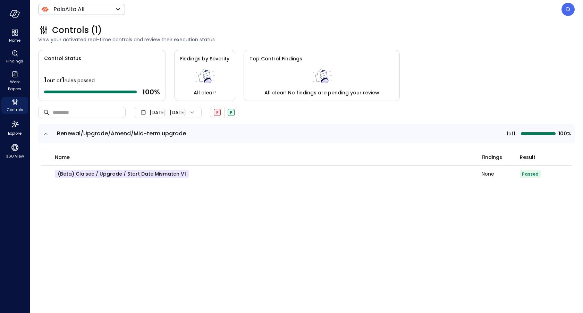
click at [153, 112] on span "[DATE]" at bounding box center [157, 113] width 16 height 8
click at [164, 151] on li "Current Year [DATE]" at bounding box center [171, 153] width 55 height 11
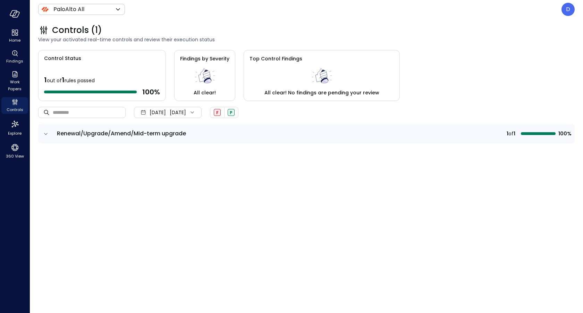
click at [117, 132] on span "Renewal/Upgrade/Amend/Mid-term upgrade" at bounding box center [121, 133] width 129 height 8
click at [45, 133] on icon "expand row" at bounding box center [45, 134] width 3 height 2
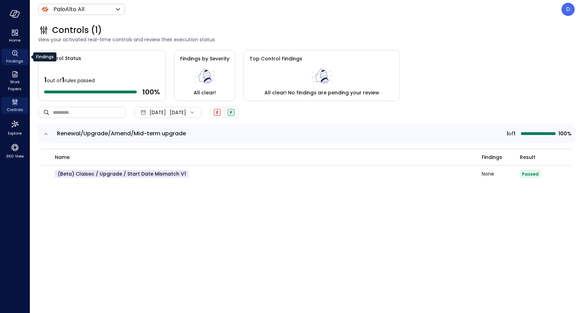
click at [17, 55] on icon "Findings" at bounding box center [15, 53] width 8 height 8
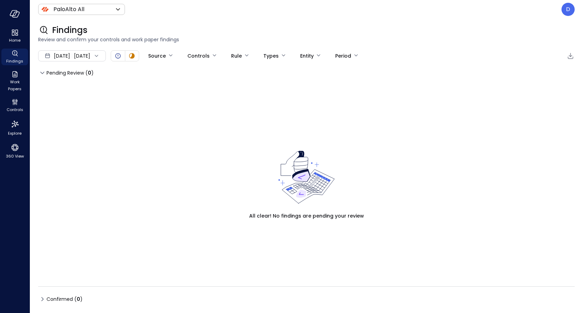
click at [66, 54] on span "[DATE]" at bounding box center [62, 56] width 16 height 8
click at [66, 79] on li "[DATE]" at bounding box center [75, 74] width 55 height 11
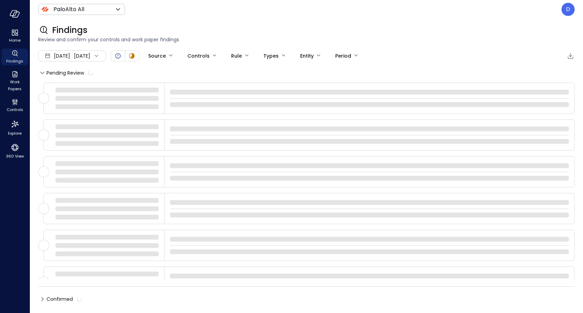
click at [66, 56] on span "[DATE]" at bounding box center [62, 56] width 16 height 8
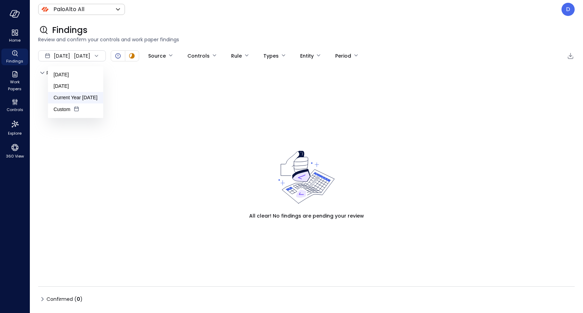
click at [65, 98] on li "Current Year [DATE]" at bounding box center [75, 97] width 55 height 11
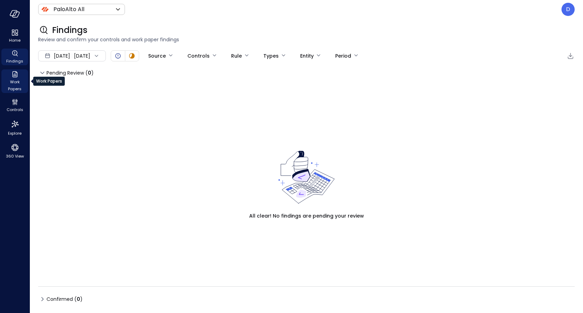
click at [18, 85] on span "Work Papers" at bounding box center [14, 85] width 21 height 14
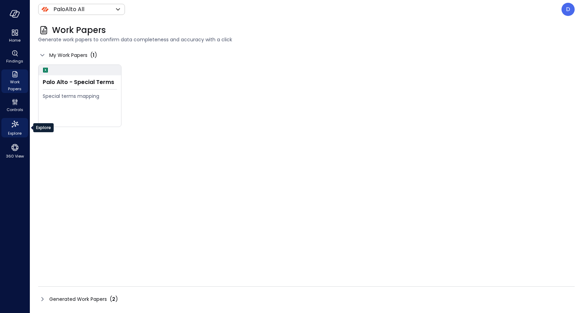
click at [17, 125] on icon "Explore" at bounding box center [14, 124] width 11 height 11
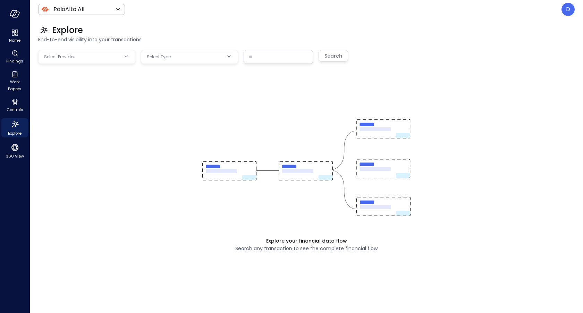
click at [73, 51] on body "Home Findings Work Papers Controls Explore 360 View PaloAlto All ******* ​ D Ex…" at bounding box center [291, 156] width 583 height 313
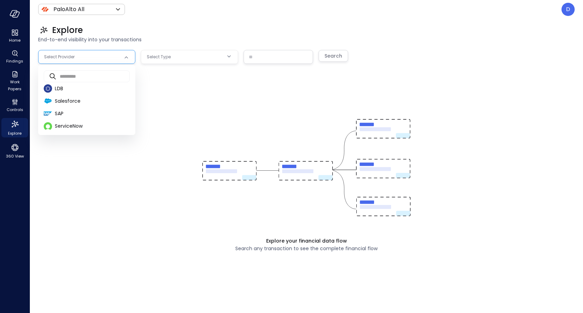
click at [323, 18] on div at bounding box center [291, 156] width 583 height 313
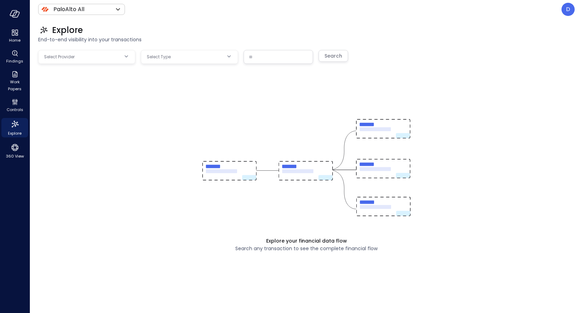
click at [565, 9] on div "D" at bounding box center [567, 9] width 13 height 13
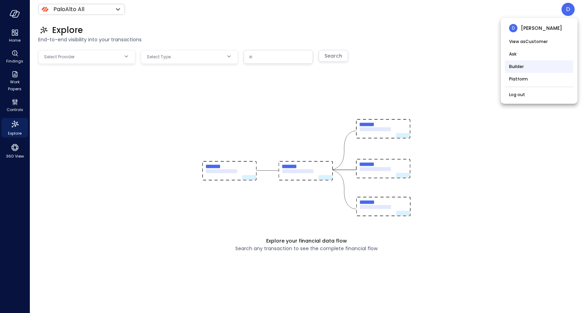
click at [516, 67] on li "Builder" at bounding box center [539, 66] width 68 height 12
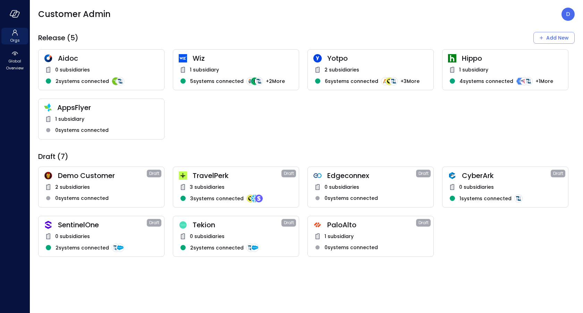
click at [327, 141] on div "Release (5) Add New Aidoc 0 subsidiaries 2 systems connected Wiz 1 subsidiary 5…" at bounding box center [306, 144] width 536 height 225
click at [334, 244] on span "0 systems connected" at bounding box center [350, 247] width 53 height 8
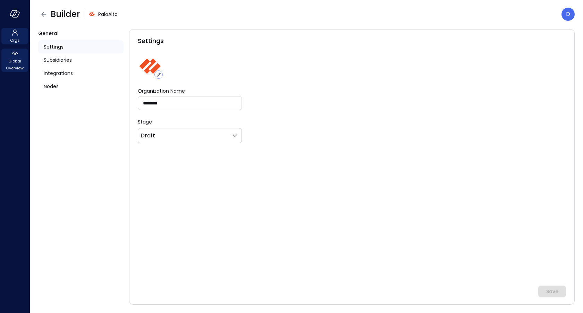
click at [14, 65] on span "Global Overview" at bounding box center [14, 65] width 21 height 14
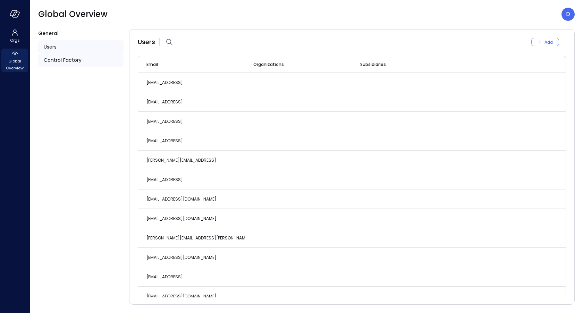
click at [59, 65] on div "Control Factory" at bounding box center [80, 59] width 85 height 13
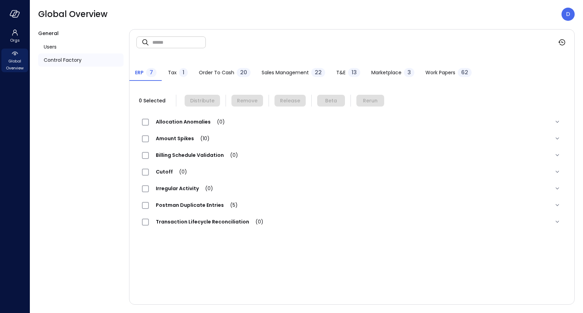
click at [445, 72] on span "Work Papers" at bounding box center [440, 73] width 30 height 8
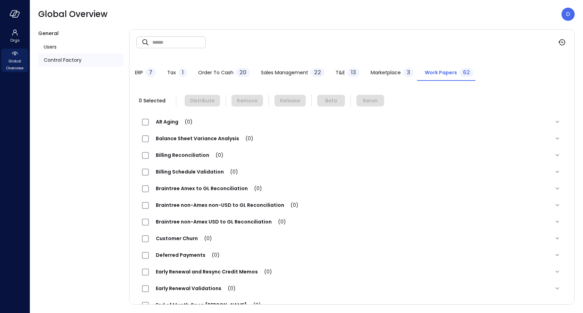
scroll to position [504, 0]
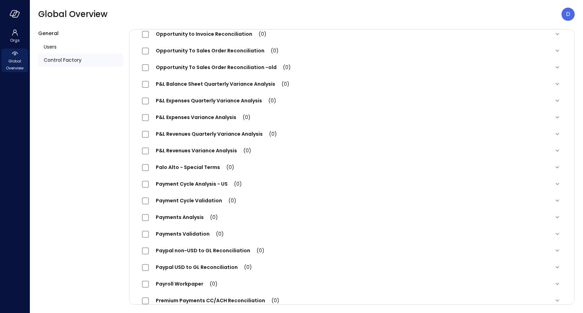
click at [181, 166] on span "Palo Alto - Special Terms (0)" at bounding box center [195, 167] width 92 height 7
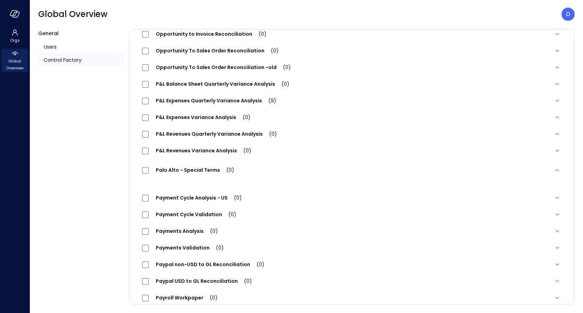
click at [183, 169] on span "Palo Alto - Special Terms (0)" at bounding box center [195, 169] width 92 height 7
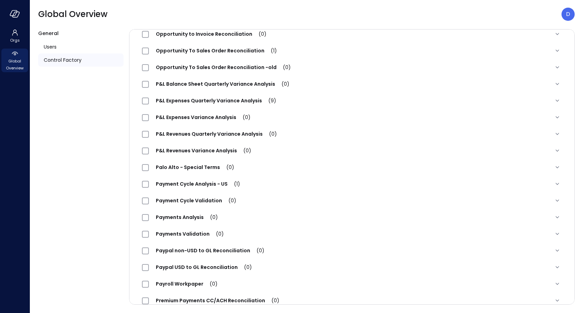
click at [183, 169] on span "Palo Alto - Special Terms (0)" at bounding box center [195, 167] width 92 height 7
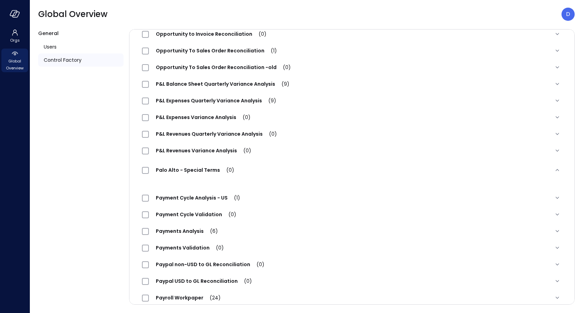
click at [183, 169] on span "Palo Alto - Special Terms (0)" at bounding box center [195, 169] width 92 height 7
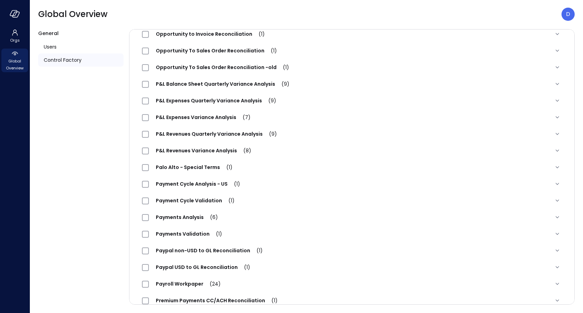
click at [179, 167] on span "Palo Alto - Special Terms (1)" at bounding box center [194, 167] width 91 height 7
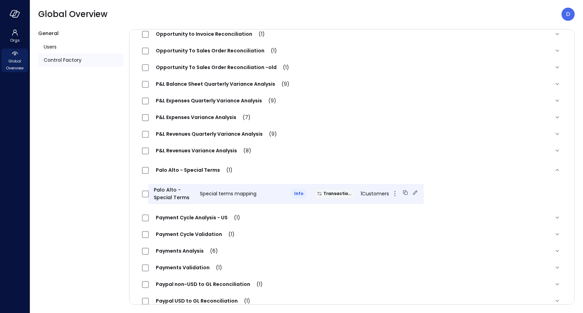
click at [411, 194] on icon at bounding box center [414, 192] width 7 height 7
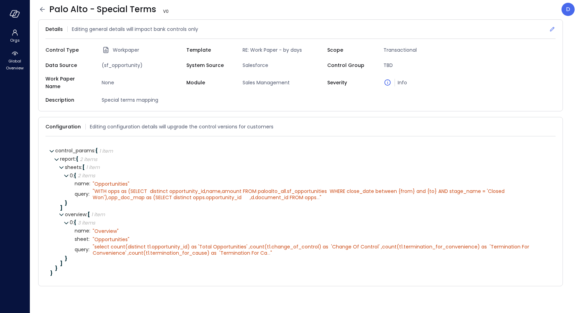
click at [551, 30] on icon at bounding box center [551, 29] width 7 height 7
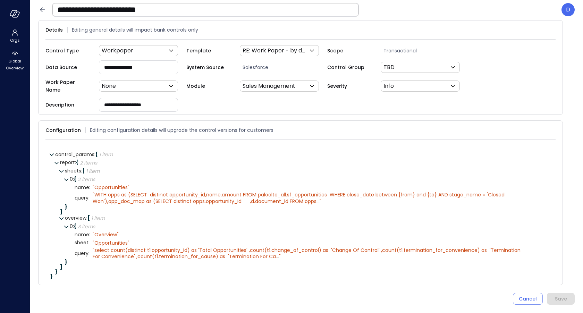
drag, startPoint x: 165, startPoint y: 102, endPoint x: 53, endPoint y: 100, distance: 112.0
click at [53, 100] on div "**********" at bounding box center [115, 105] width 141 height 14
paste input "**********"
type input "**********"
click at [217, 100] on div "**********" at bounding box center [300, 105] width 510 height 14
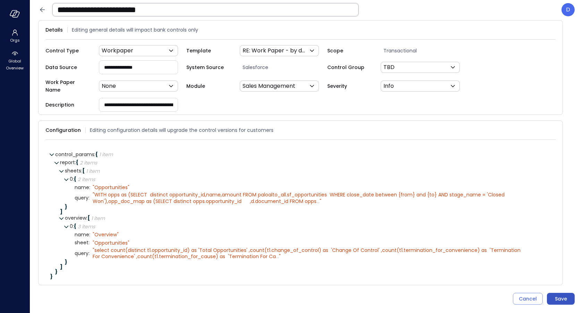
click at [556, 299] on div "Save" at bounding box center [561, 298] width 12 height 9
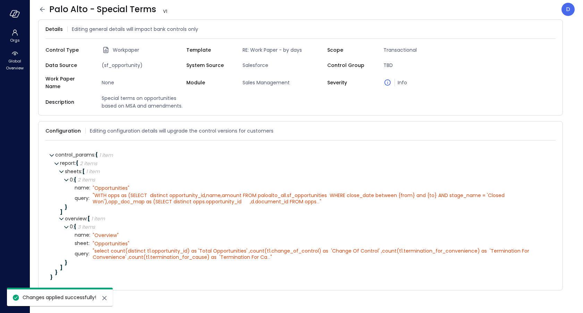
click at [15, 7] on div at bounding box center [14, 14] width 29 height 28
click at [16, 10] on icon "button" at bounding box center [13, 12] width 7 height 5
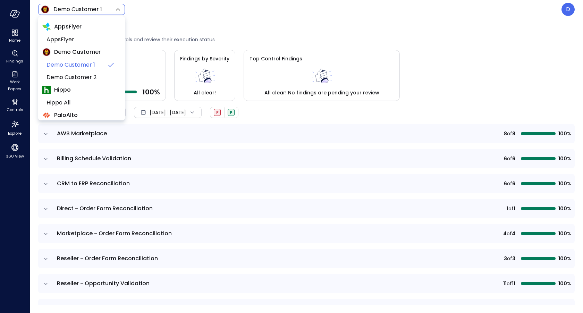
click at [59, 9] on body "Home Findings Work Papers Controls Explore 360 View Demo Customer 1 ***** ​ D C…" at bounding box center [291, 156] width 583 height 313
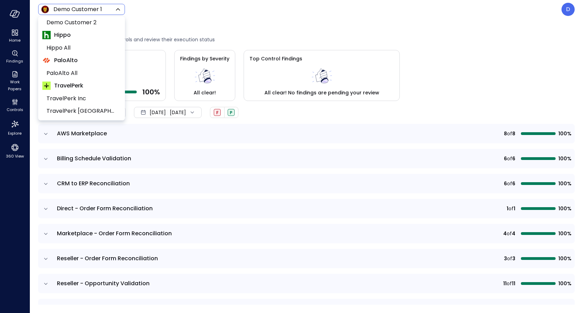
scroll to position [61, 0]
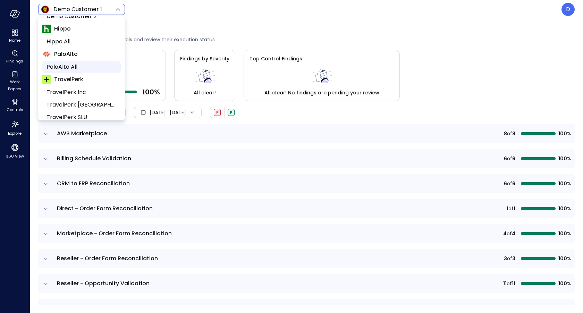
click at [60, 67] on span "PaloAlto All" at bounding box center [80, 67] width 69 height 8
type input "*******"
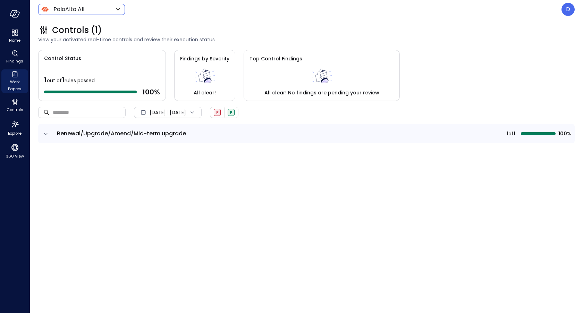
click at [15, 83] on span "Work Papers" at bounding box center [14, 85] width 21 height 14
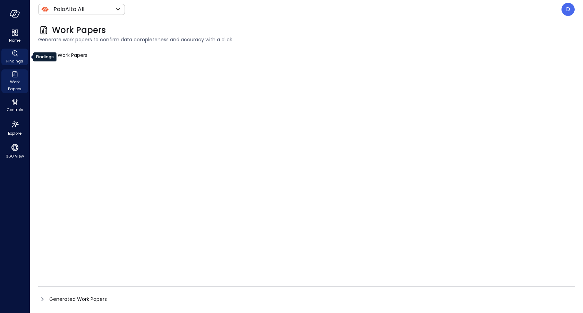
click at [15, 59] on span "Findings" at bounding box center [14, 61] width 17 height 7
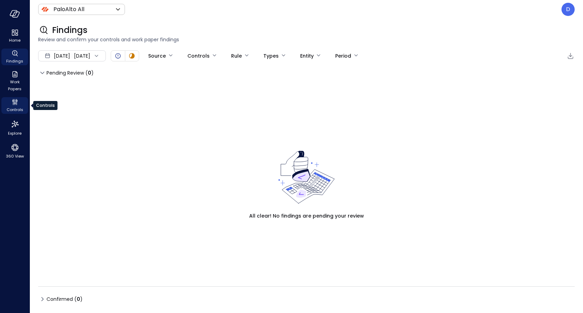
click at [13, 110] on span "Controls" at bounding box center [15, 109] width 17 height 7
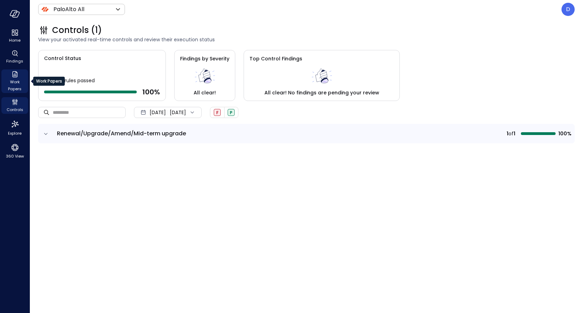
click at [13, 88] on span "Work Papers" at bounding box center [14, 85] width 21 height 14
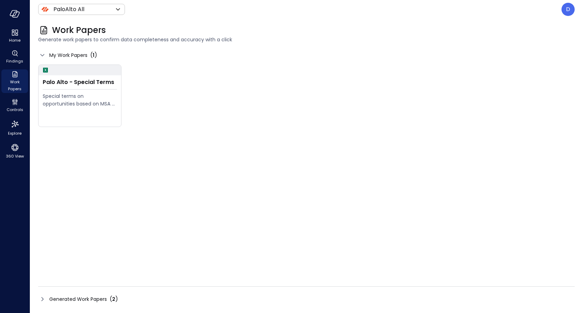
click at [44, 297] on icon at bounding box center [42, 299] width 8 height 8
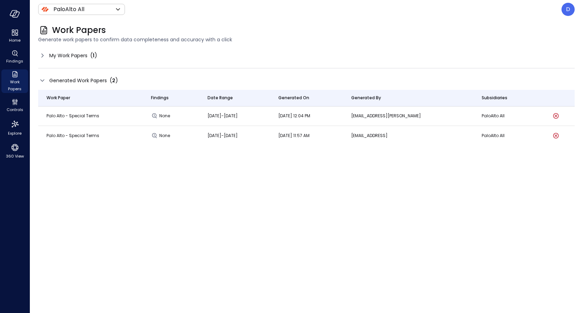
click at [43, 81] on icon at bounding box center [42, 80] width 8 height 8
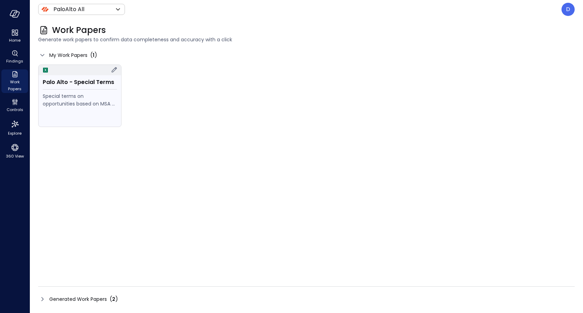
click at [60, 103] on div "Special terms on opportunities based on MSA and amendments." at bounding box center [80, 99] width 74 height 15
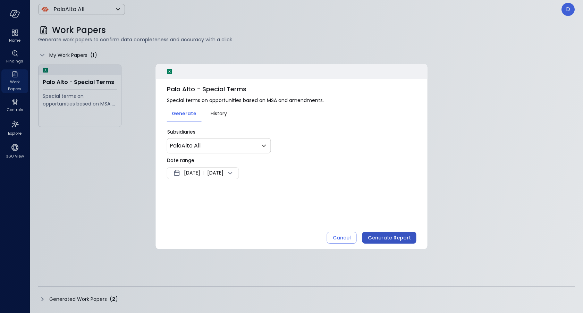
click at [373, 238] on div "Generate Report" at bounding box center [389, 237] width 43 height 9
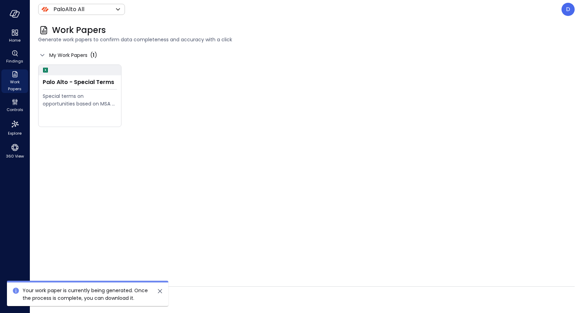
click at [161, 289] on icon "close" at bounding box center [160, 291] width 8 height 8
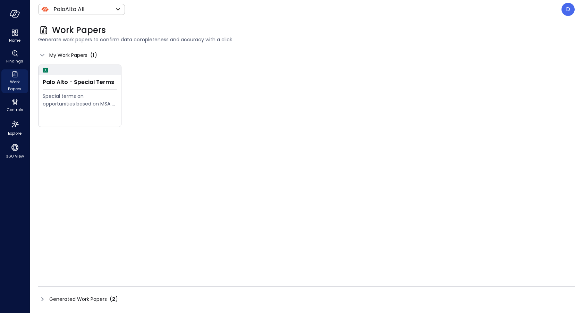
click at [42, 300] on icon at bounding box center [42, 299] width 8 height 8
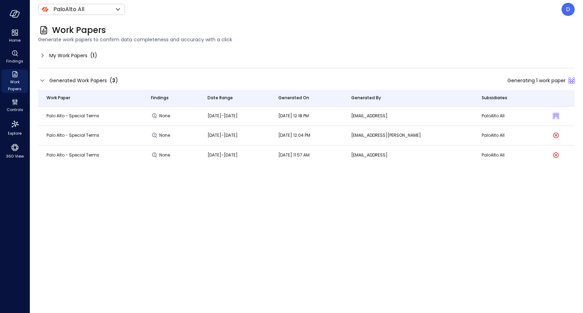
click at [77, 116] on span "Palo Alto - Special Terms" at bounding box center [72, 116] width 53 height 6
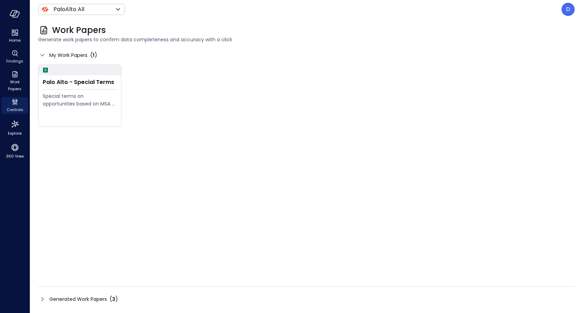
click at [41, 299] on icon at bounding box center [42, 299] width 8 height 8
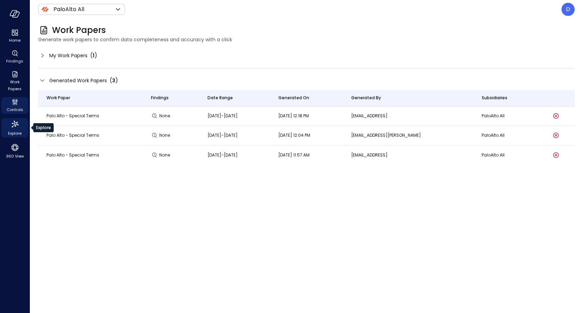
click at [22, 133] on div "Explore" at bounding box center [14, 127] width 27 height 19
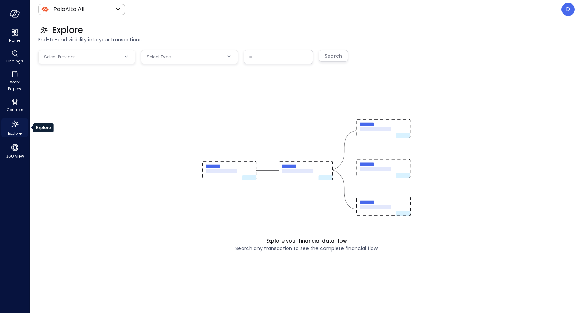
click at [15, 125] on icon "Explore" at bounding box center [14, 124] width 11 height 11
click at [13, 150] on icon "360 View" at bounding box center [14, 147] width 7 height 7
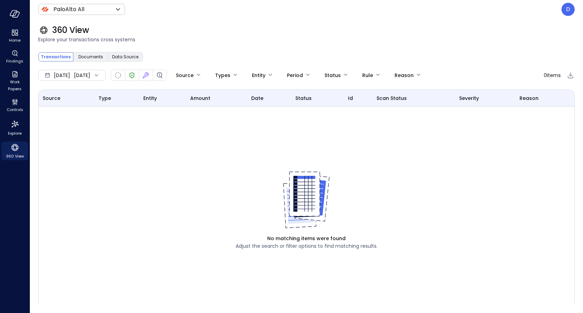
click at [92, 71] on div "[DATE] [DATE]" at bounding box center [72, 75] width 68 height 11
click at [79, 116] on li "Current Year [DATE]" at bounding box center [75, 116] width 55 height 11
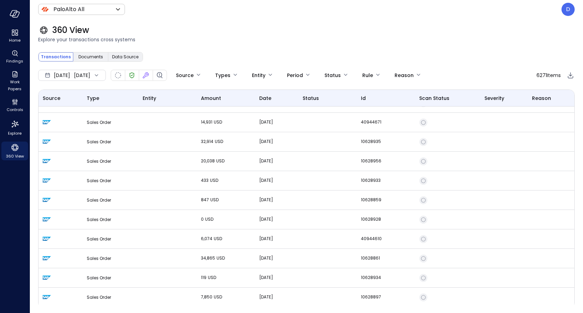
scroll to position [769, 0]
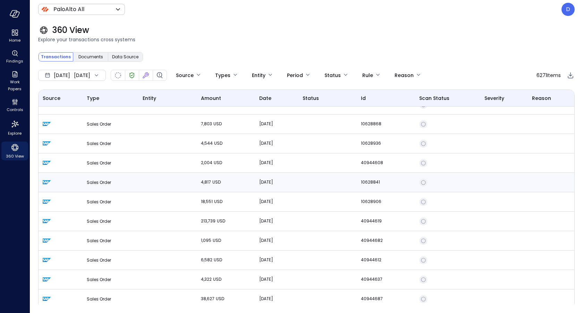
click at [97, 183] on span "Sales Order" at bounding box center [99, 182] width 24 height 6
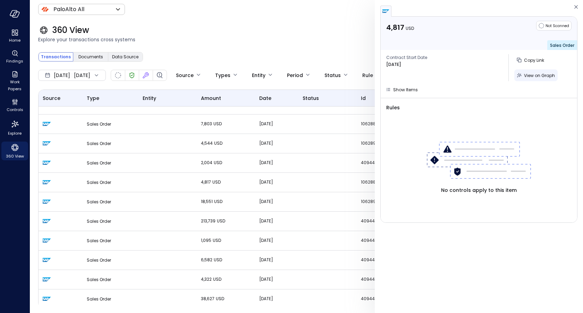
click at [529, 73] on span "View on Graph" at bounding box center [539, 75] width 31 height 6
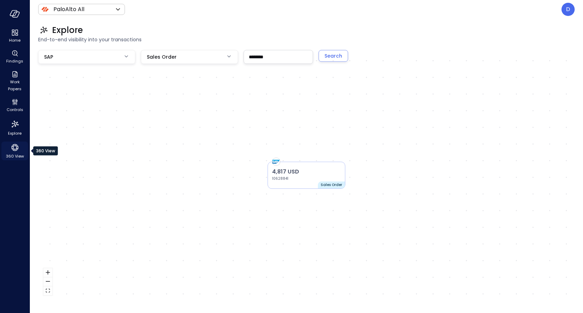
click at [17, 152] on icon "360 View" at bounding box center [15, 147] width 10 height 10
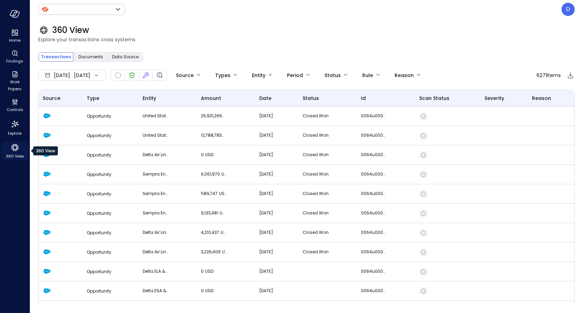
type input "*******"
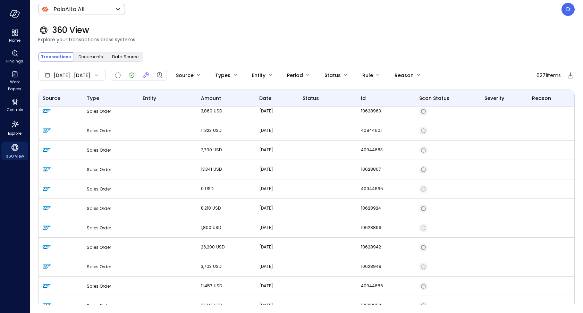
scroll to position [1740, 0]
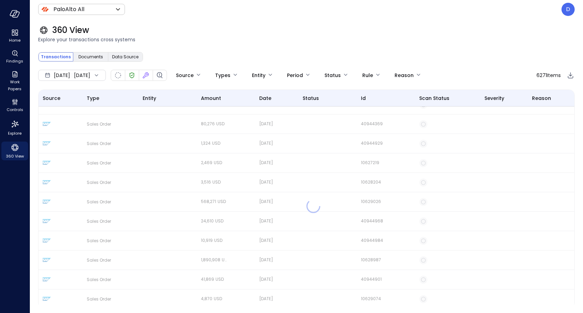
click at [99, 171] on div "Source Type entity amount date status id Scan Status Severity Reason Opportunit…" at bounding box center [306, 198] width 536 height 219
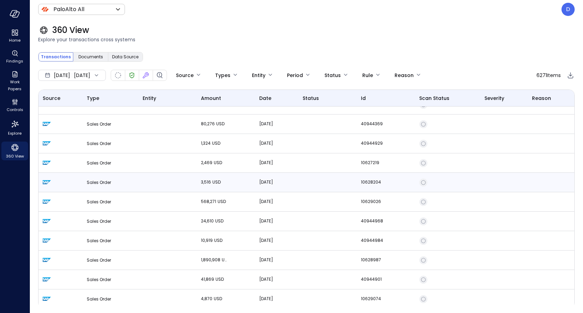
click at [99, 180] on span "Sales Order" at bounding box center [99, 182] width 24 height 6
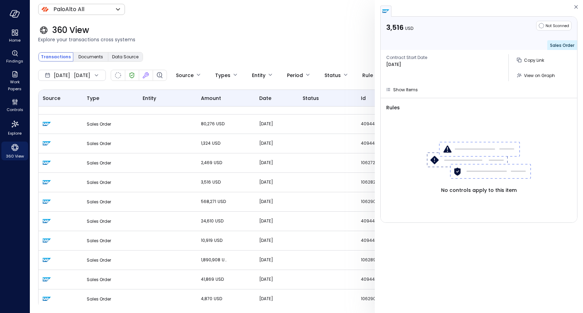
click at [396, 88] on span "Show Items" at bounding box center [405, 90] width 25 height 6
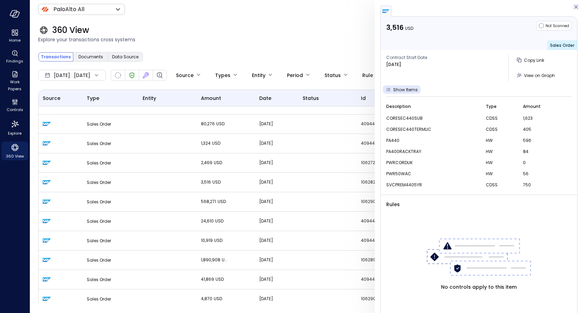
click at [573, 6] on icon "button" at bounding box center [575, 7] width 7 height 8
